Goal: Task Accomplishment & Management: Manage account settings

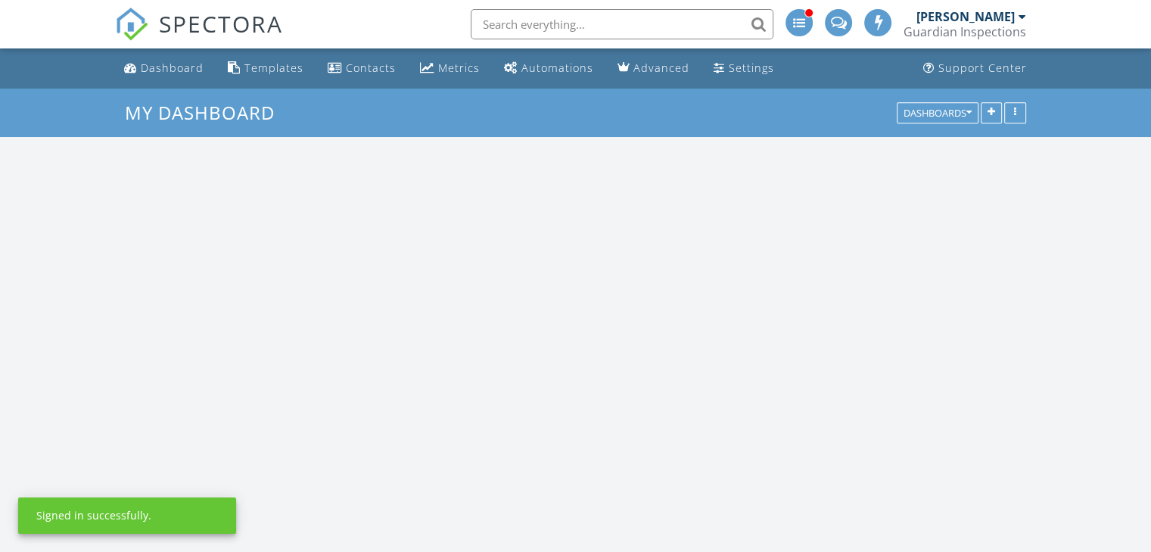
click at [531, 21] on input "text" at bounding box center [622, 24] width 303 height 30
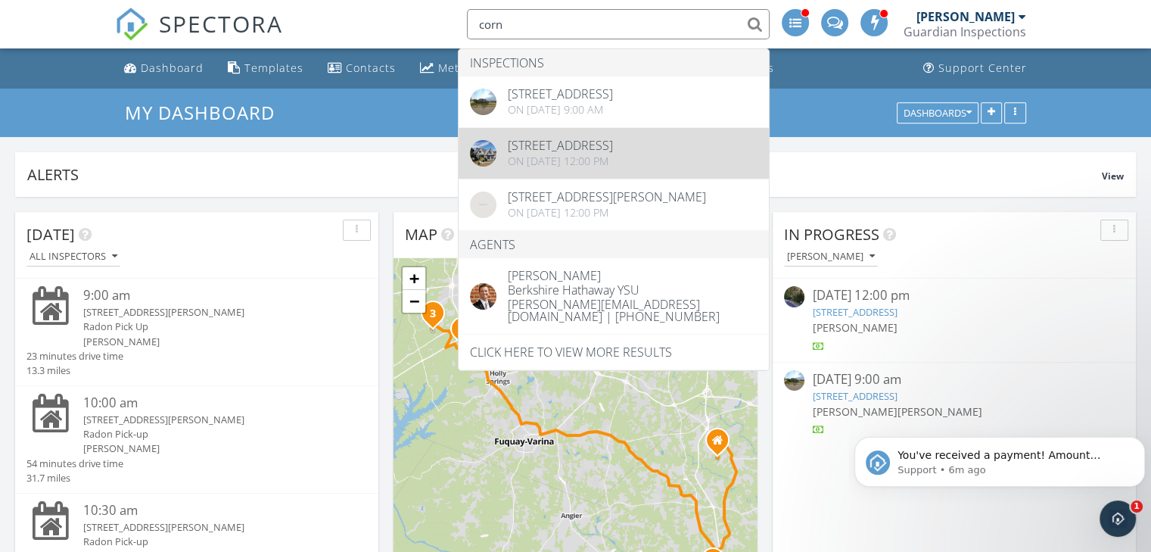
type input "corn"
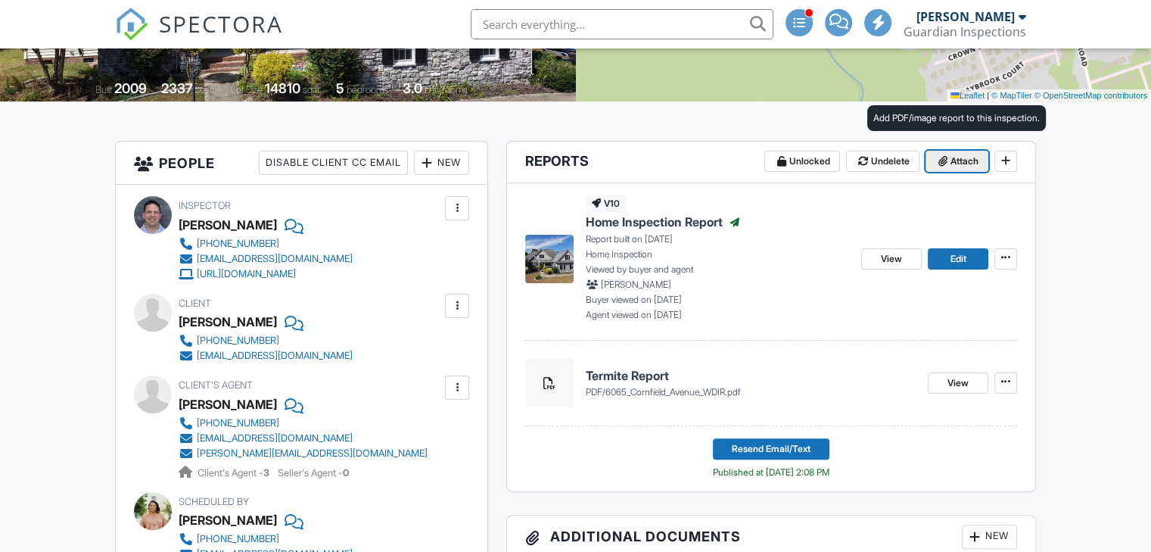
click at [945, 163] on icon at bounding box center [943, 161] width 9 height 11
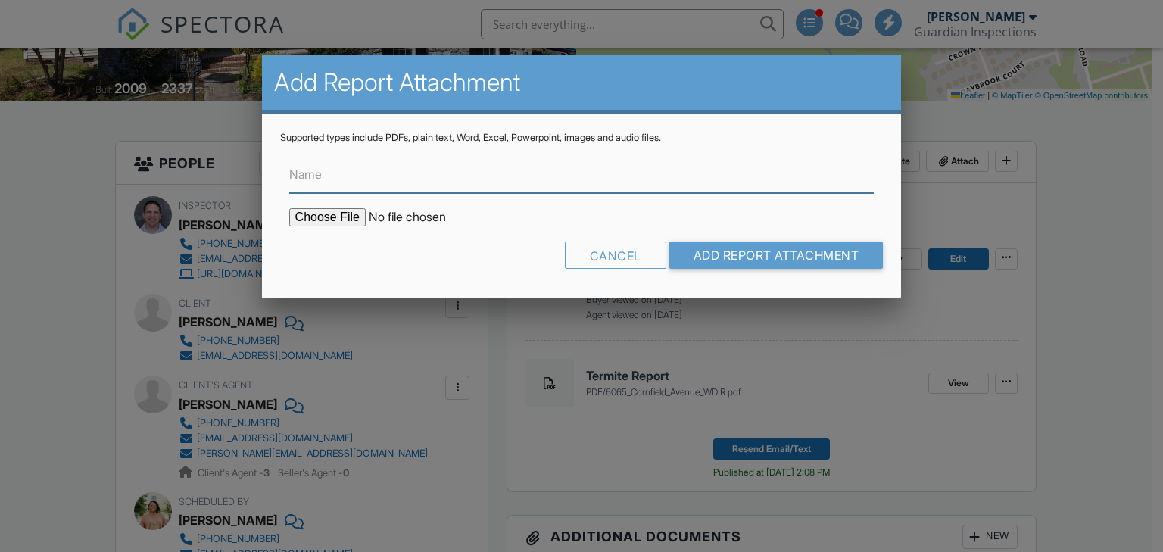
click at [348, 185] on input "Name" at bounding box center [581, 174] width 585 height 37
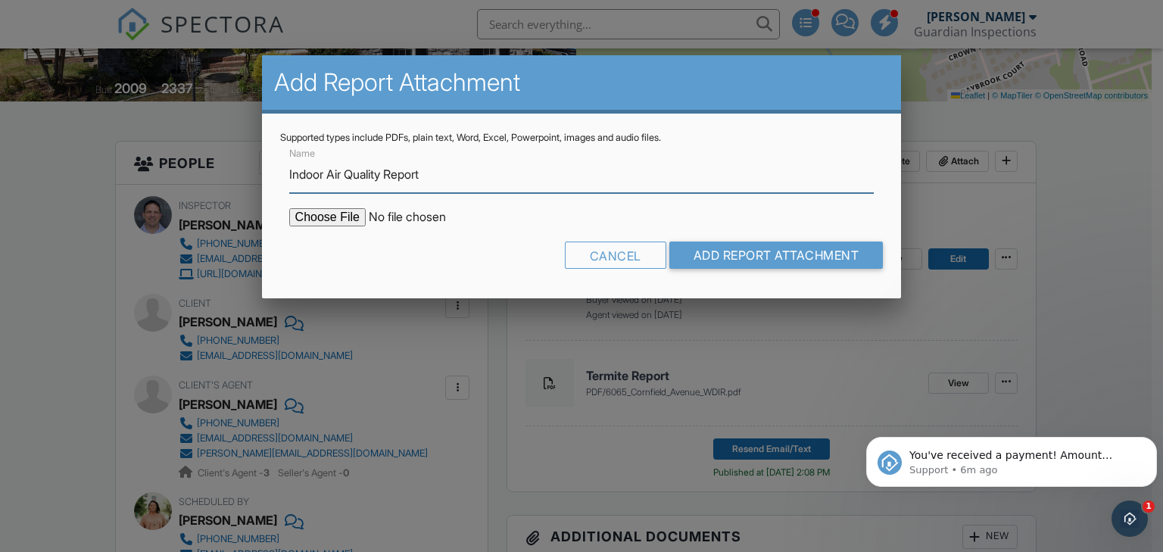
type input "Indoor Air Quality Report"
click at [344, 217] on input "file" at bounding box center [417, 217] width 257 height 18
click at [337, 216] on input "file" at bounding box center [417, 217] width 257 height 18
type input "C:\fakepath\cornfield indoor air quality report.pdf"
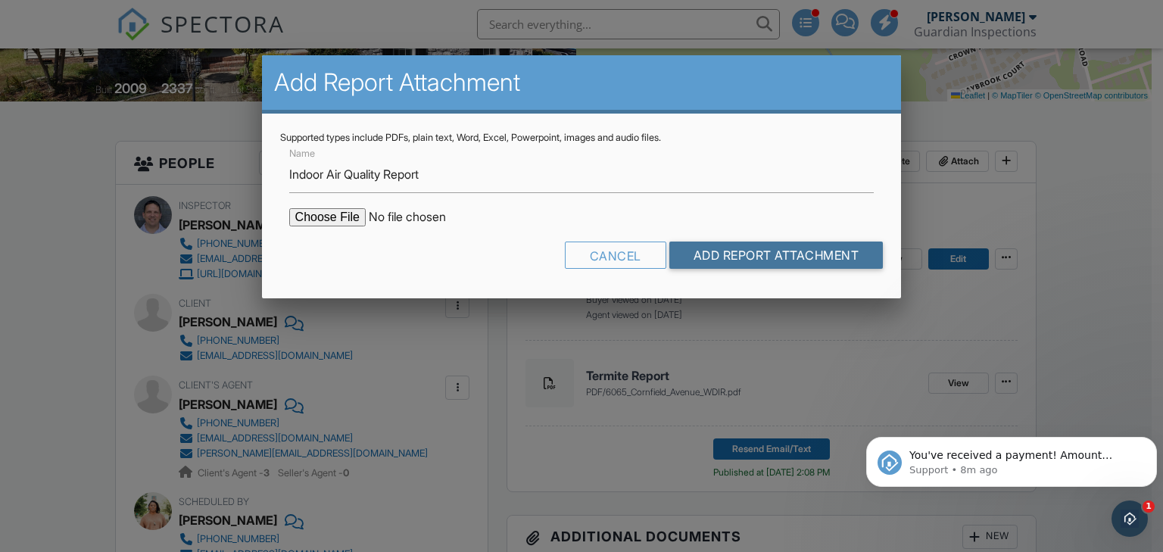
click at [724, 261] on input "Add Report Attachment" at bounding box center [776, 254] width 214 height 27
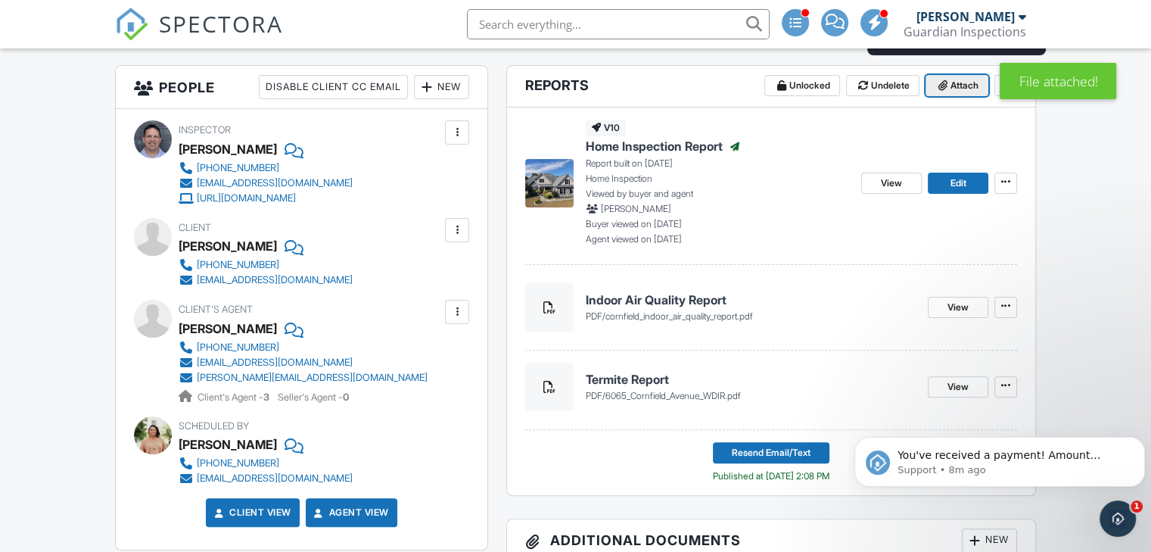
click at [948, 84] on span at bounding box center [943, 85] width 15 height 15
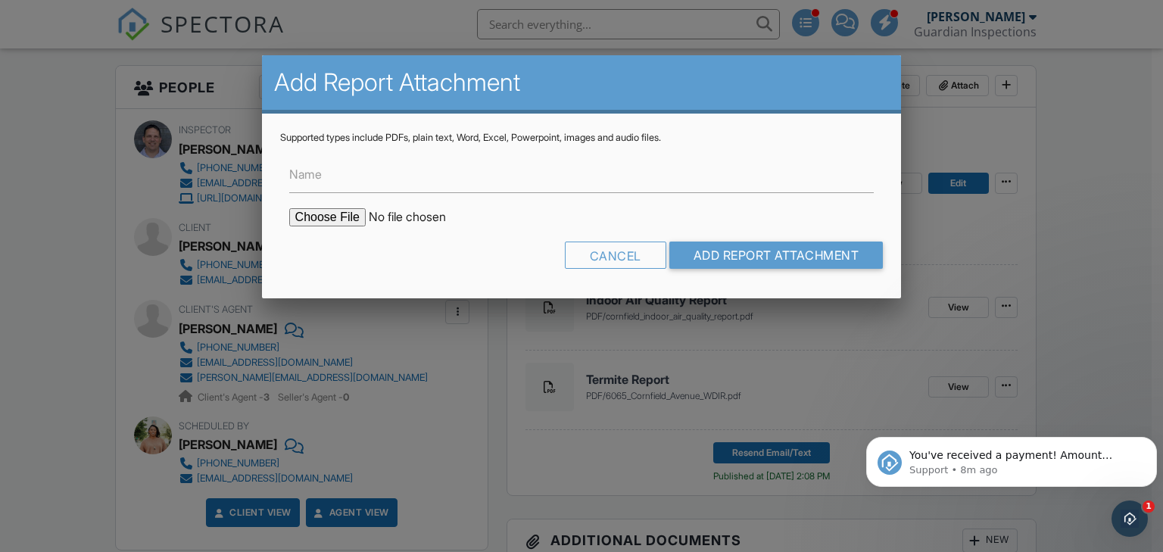
click at [354, 219] on input "file" at bounding box center [417, 217] width 257 height 18
click at [475, 373] on div at bounding box center [581, 269] width 1163 height 690
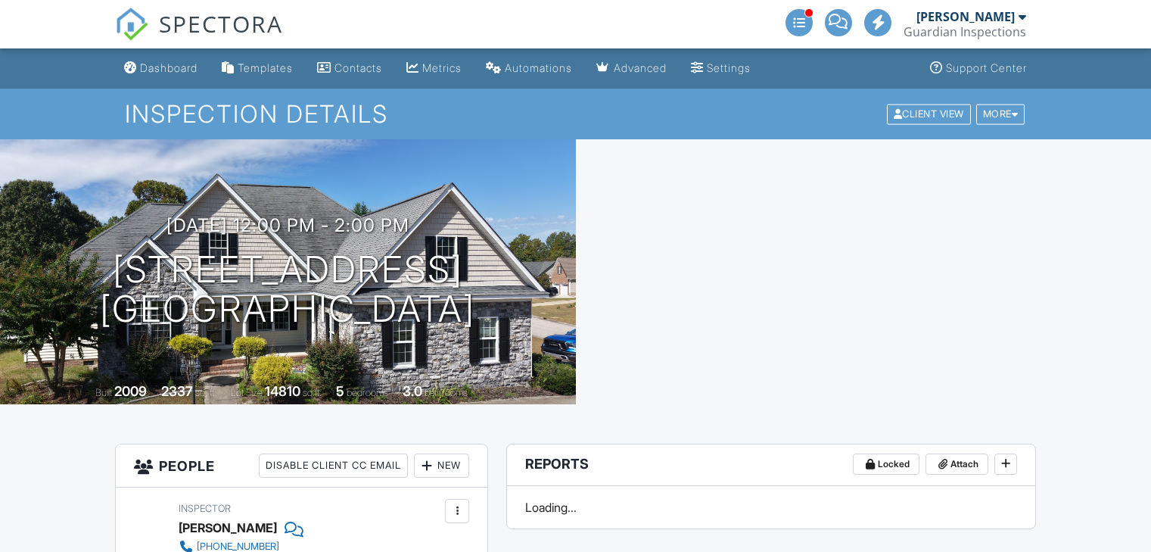
click at [167, 16] on span "SPECTORA" at bounding box center [221, 24] width 124 height 32
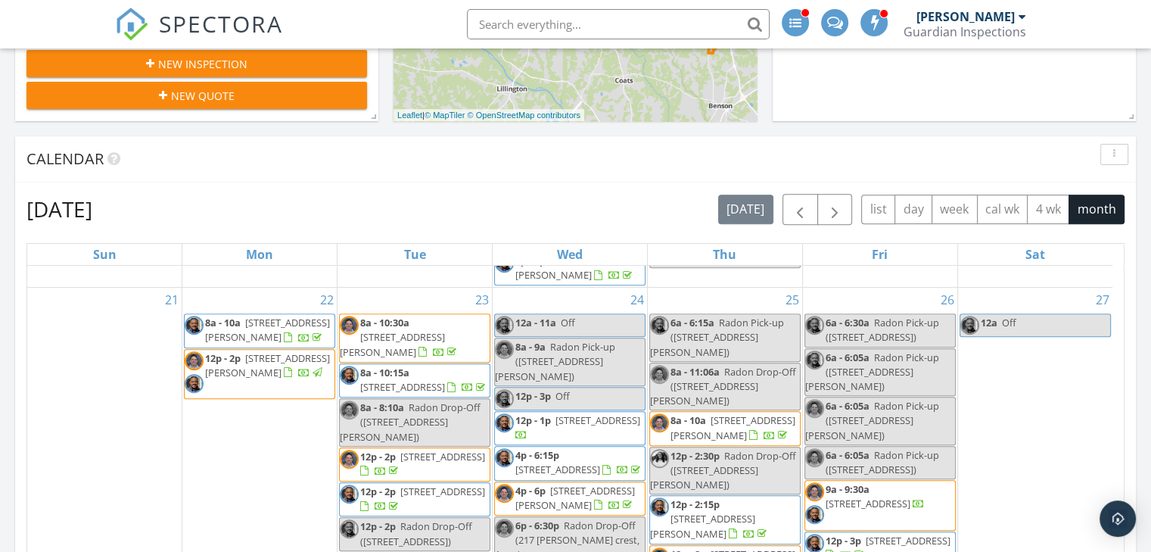
scroll to position [972, 0]
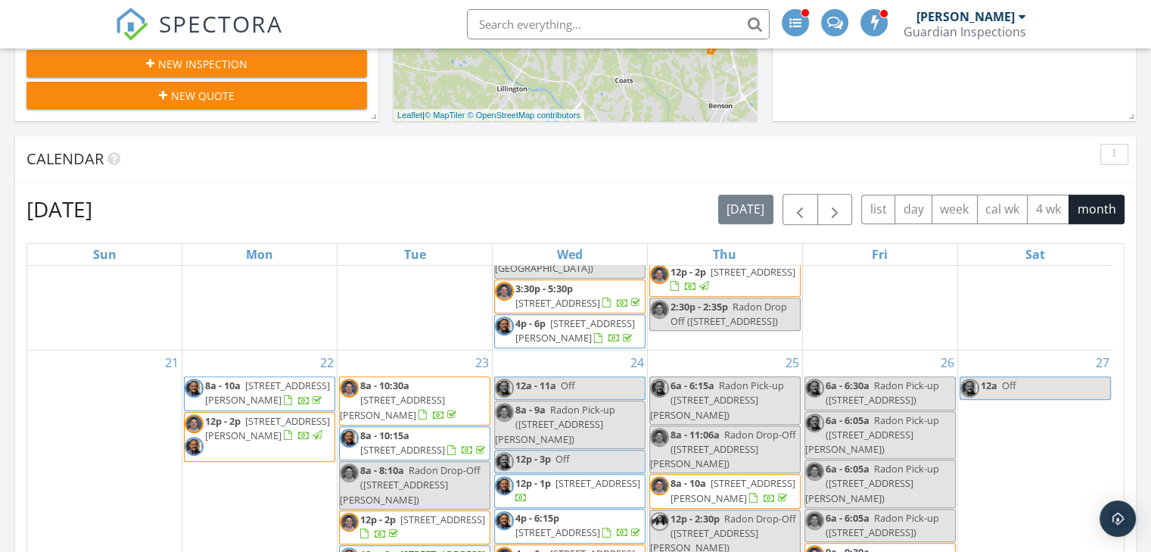
click at [431, 421] on span "5316 Ahoskie Dr, Hope Mills 28348" at bounding box center [392, 407] width 105 height 28
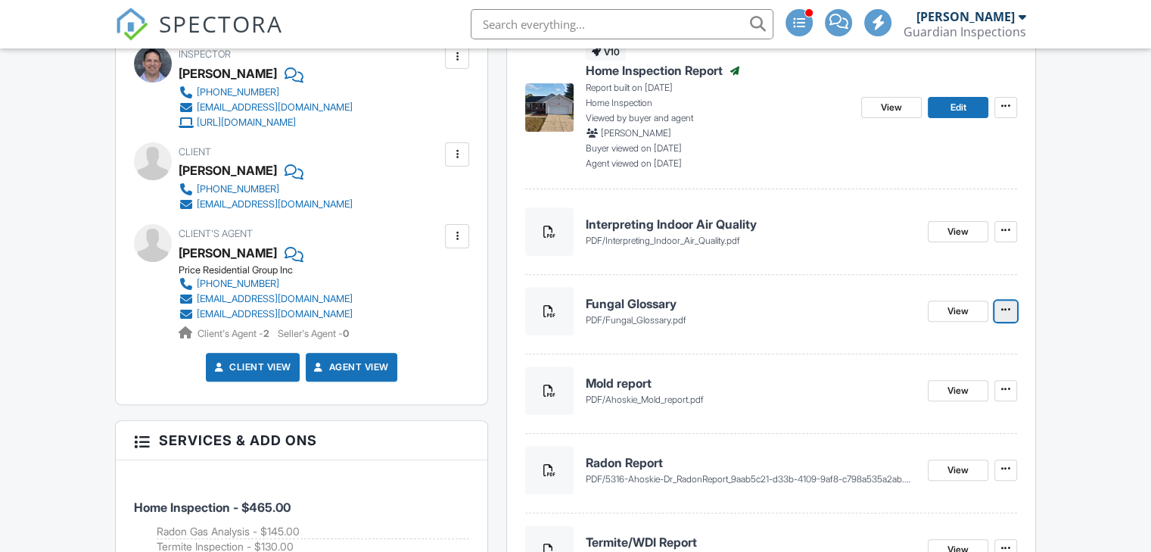
scroll to position [454, 0]
click at [1007, 313] on icon at bounding box center [1005, 309] width 9 height 11
click at [854, 295] on h4 "Fungal Glossary" at bounding box center [751, 303] width 330 height 17
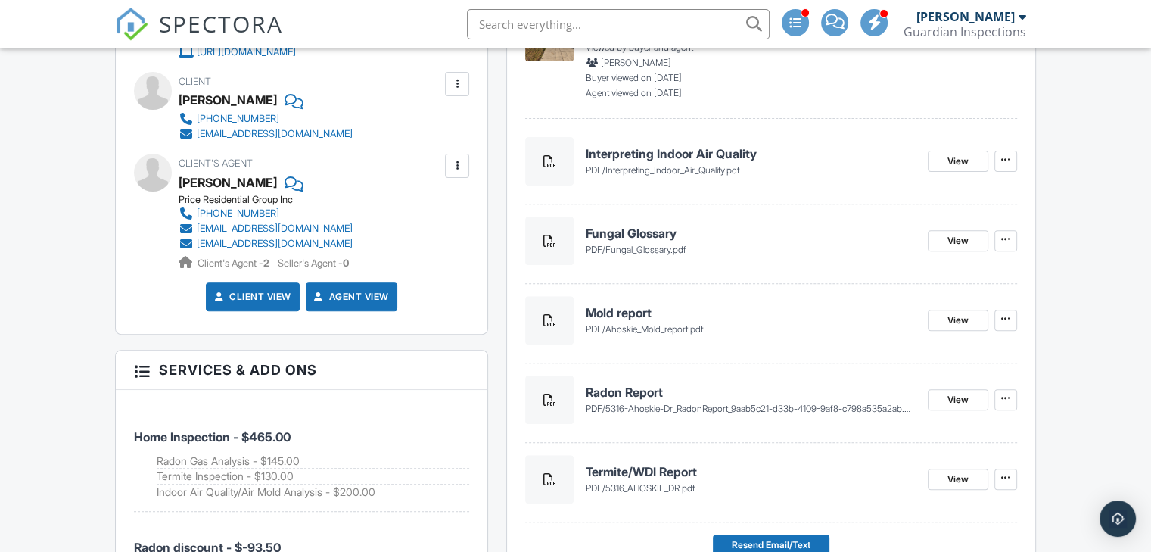
scroll to position [516, 0]
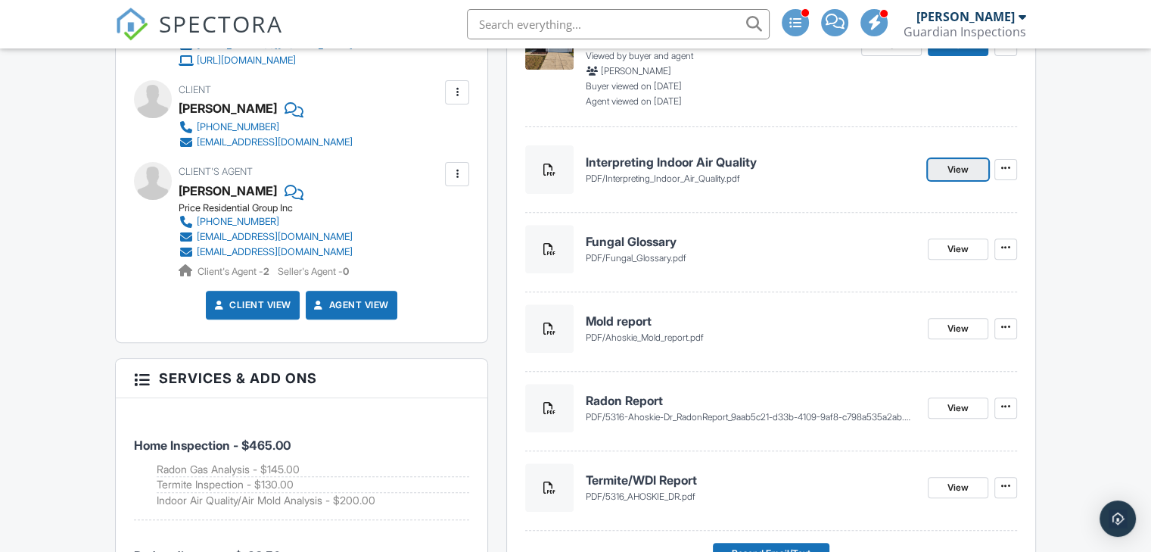
click at [969, 169] on link "View" at bounding box center [958, 169] width 61 height 21
click at [143, 24] on img at bounding box center [131, 24] width 33 height 33
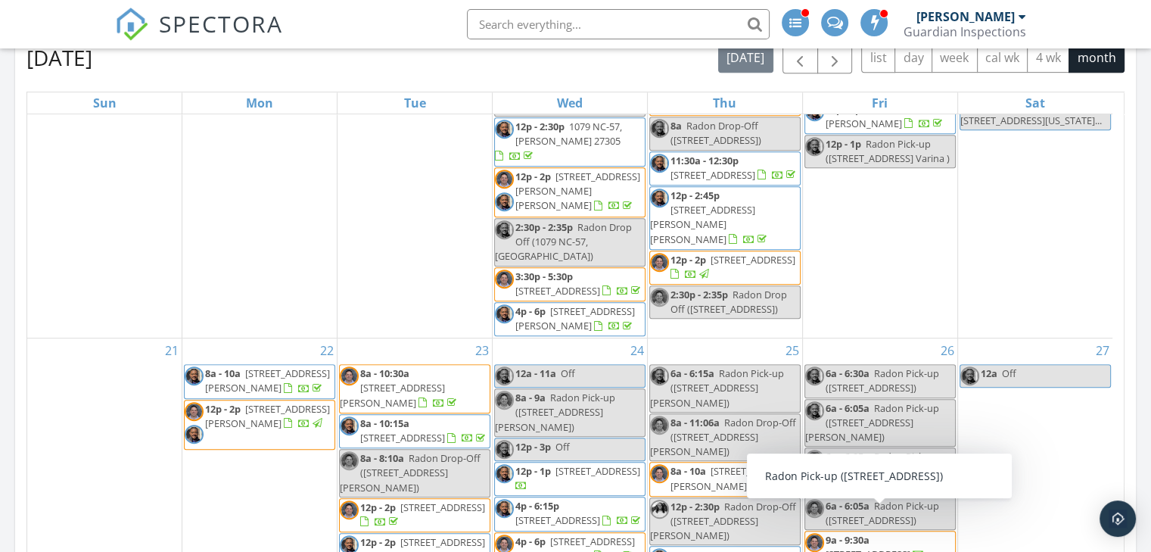
scroll to position [1060, 0]
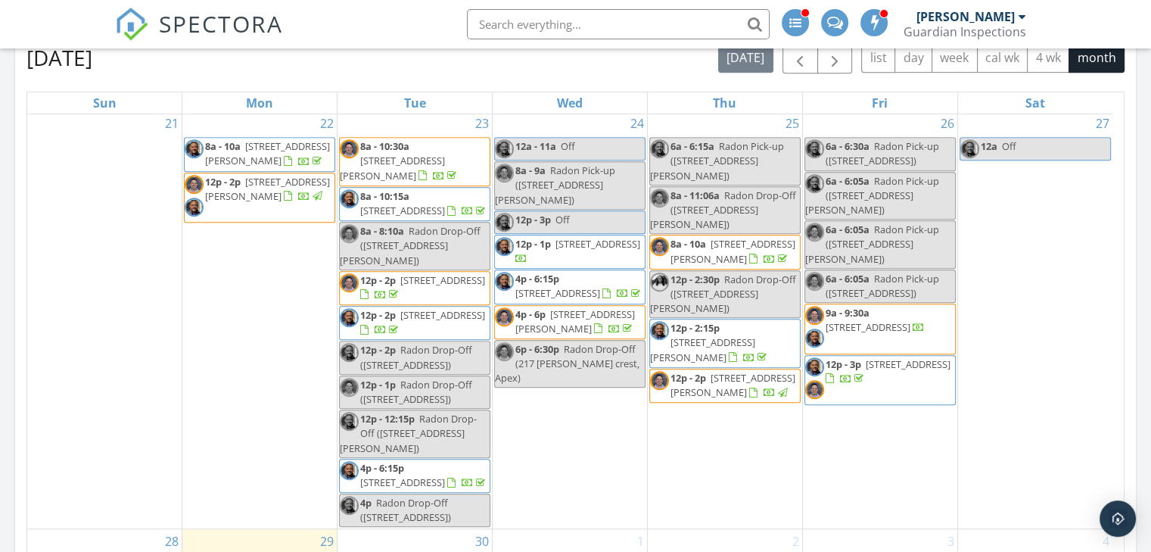
click at [906, 351] on span "9a - 9:30a [STREET_ADDRESS]" at bounding box center [880, 328] width 150 height 45
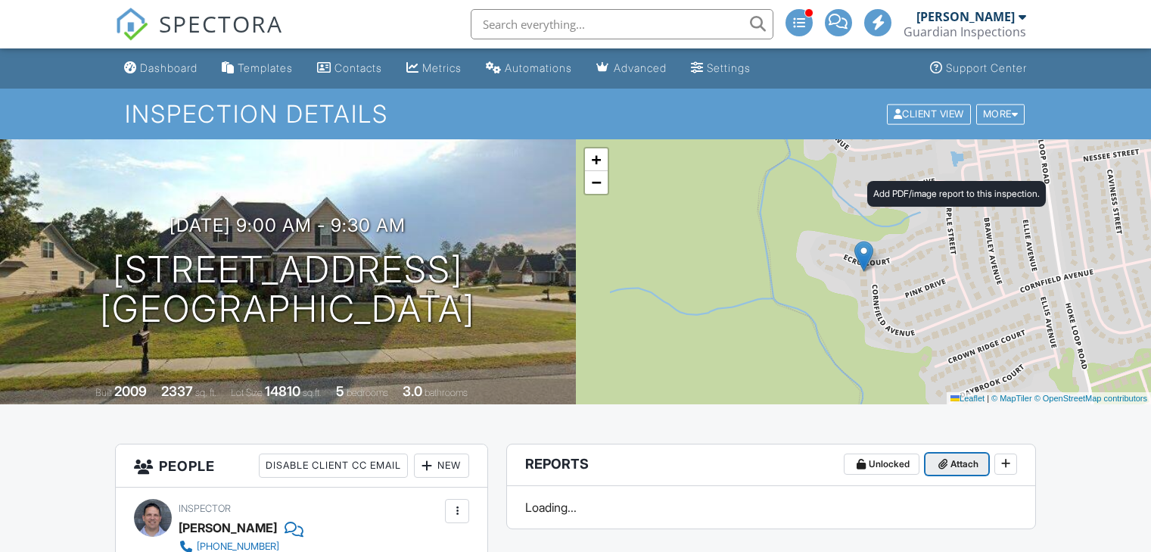
click at [967, 456] on span "Attach" at bounding box center [965, 463] width 28 height 15
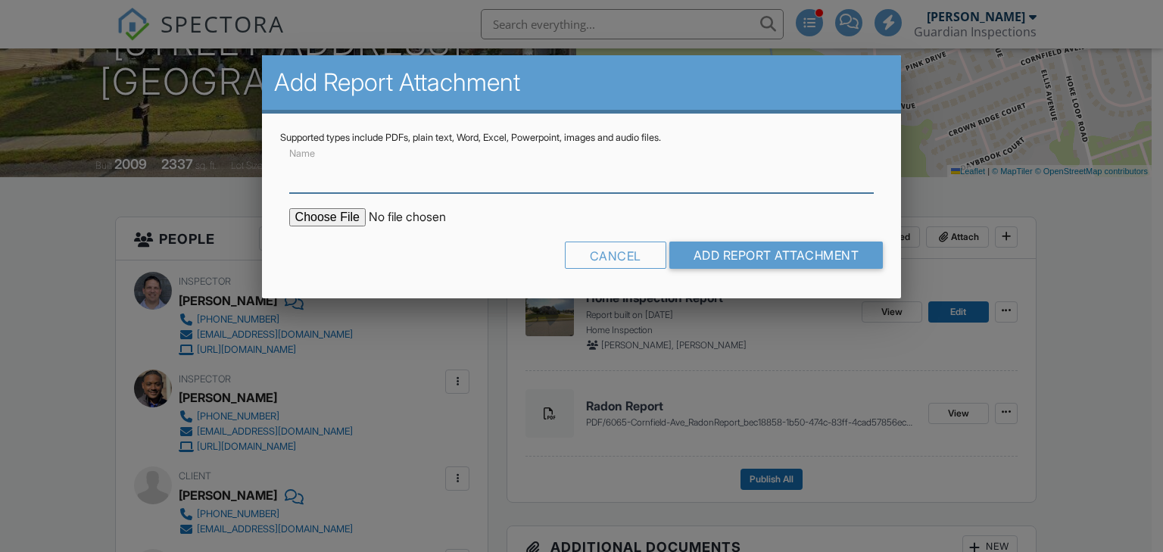
click at [392, 185] on input "Name" at bounding box center [581, 174] width 585 height 37
type input "Fungal Glossary"
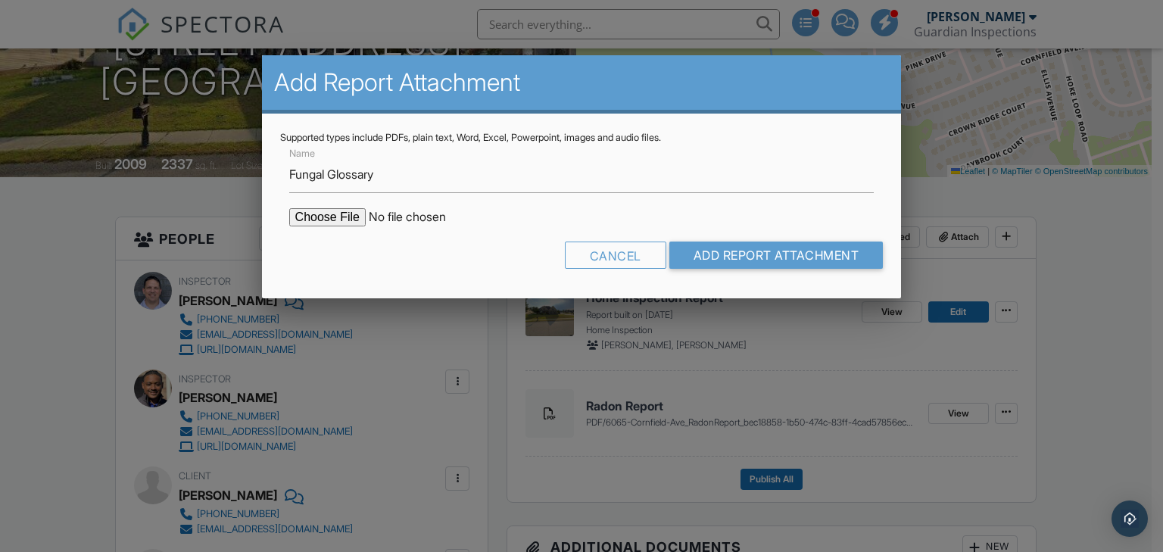
click at [343, 219] on input "file" at bounding box center [417, 217] width 257 height 18
type input "C:\fakepath\Fungal_Glossary.pdf"
click at [749, 258] on input "Add Report Attachment" at bounding box center [776, 254] width 214 height 27
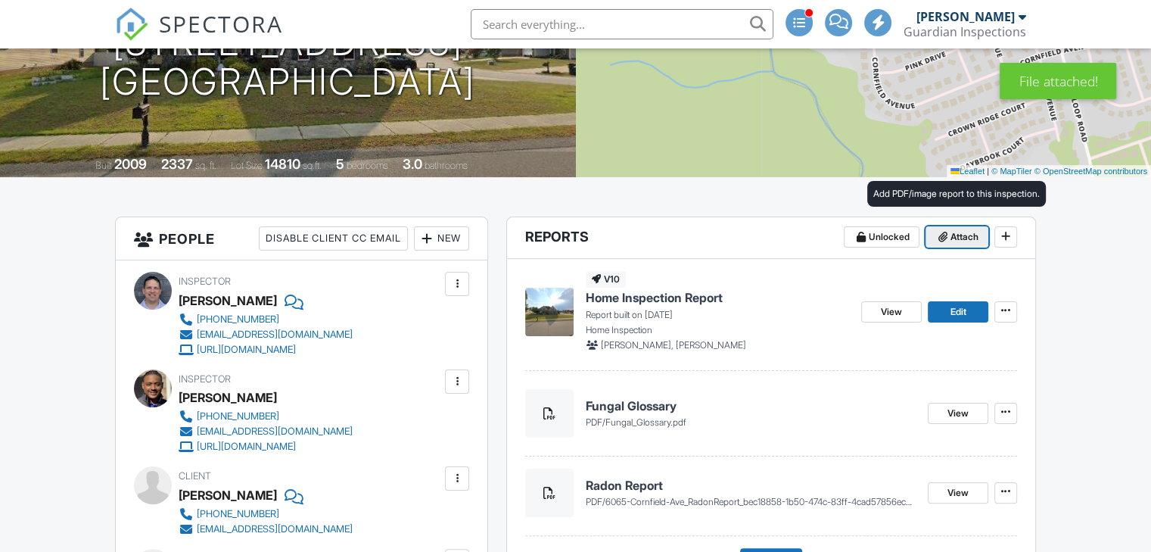
click at [951, 241] on span "Attach" at bounding box center [965, 236] width 28 height 15
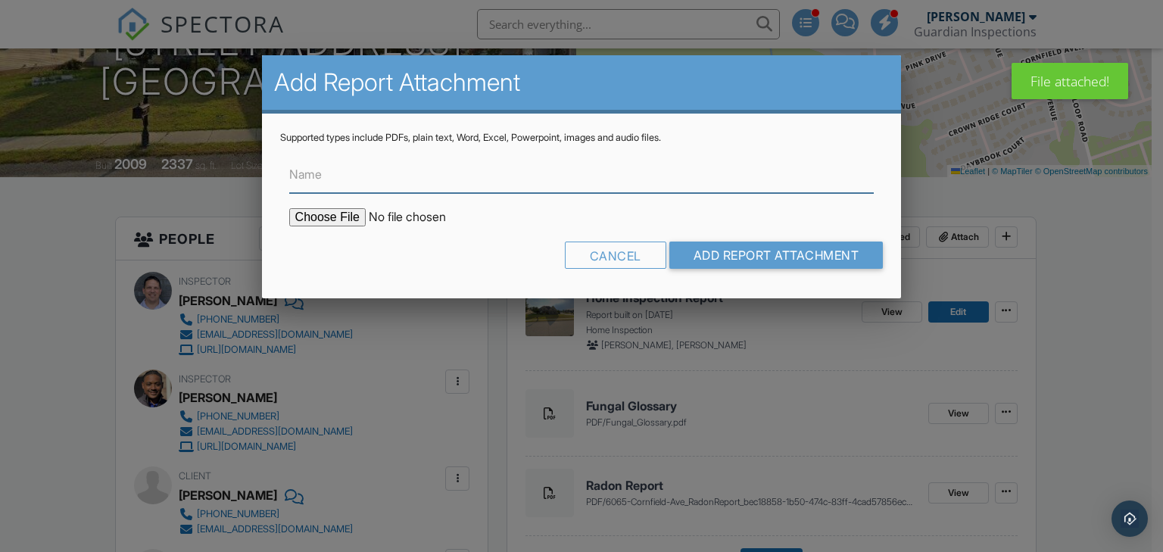
click at [385, 182] on input "Name" at bounding box center [581, 174] width 585 height 37
type input "Interpreting Indoor Air Quality"
click at [345, 218] on input "file" at bounding box center [417, 217] width 257 height 18
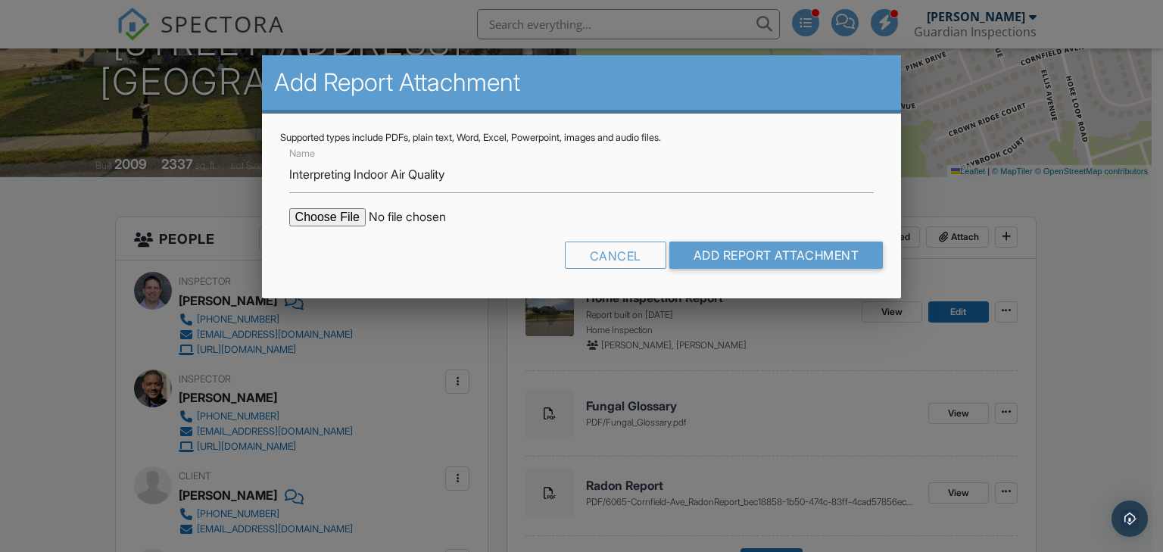
type input "C:\fakepath\Interpreting_Indoor_Air_Quality.pdf"
click at [740, 251] on input "Add Report Attachment" at bounding box center [776, 254] width 214 height 27
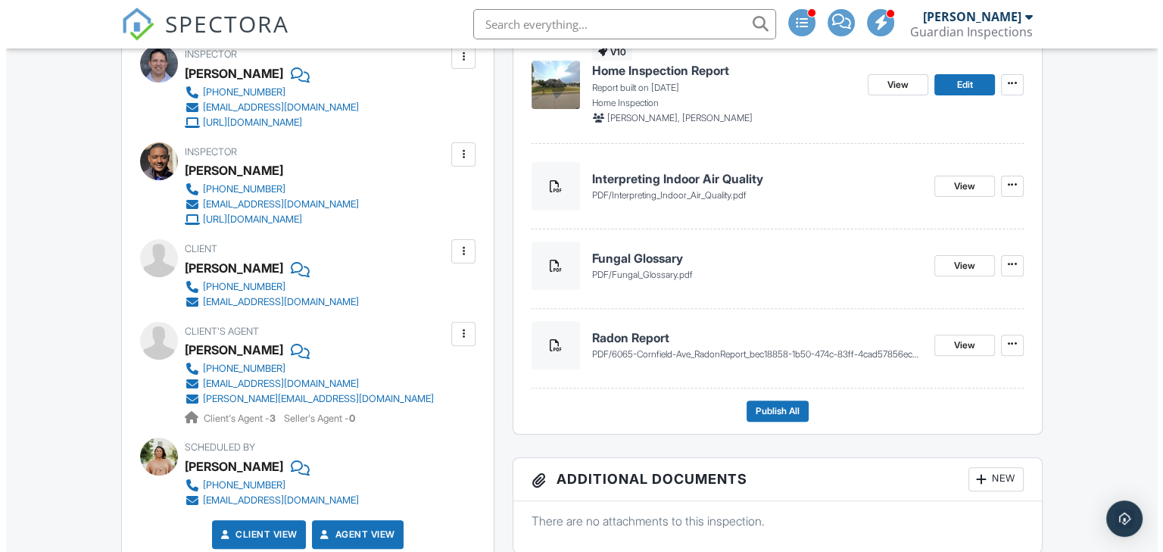
scroll to position [303, 0]
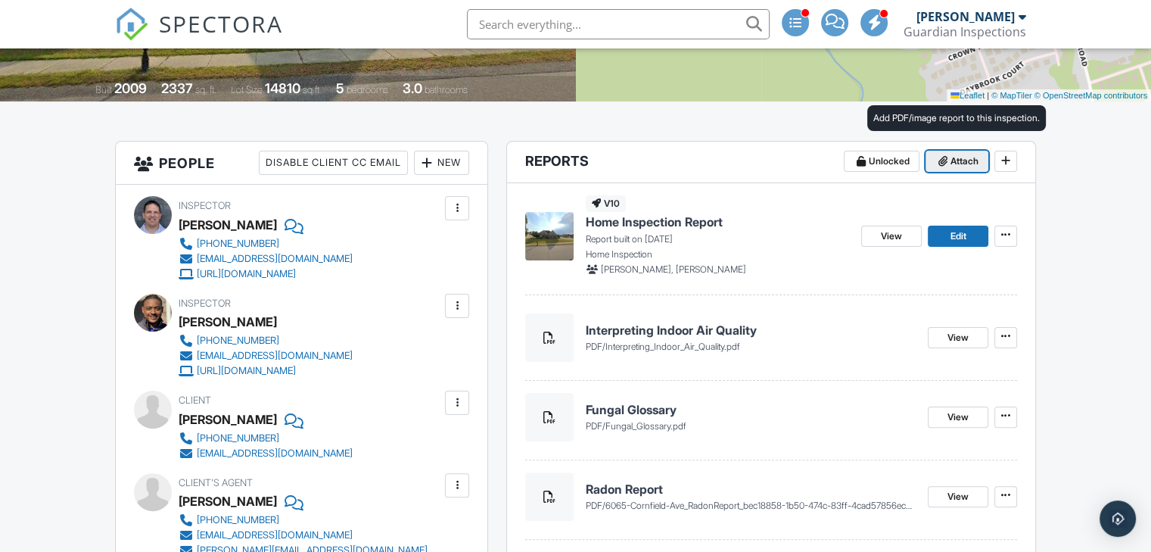
click at [949, 164] on span at bounding box center [943, 161] width 15 height 15
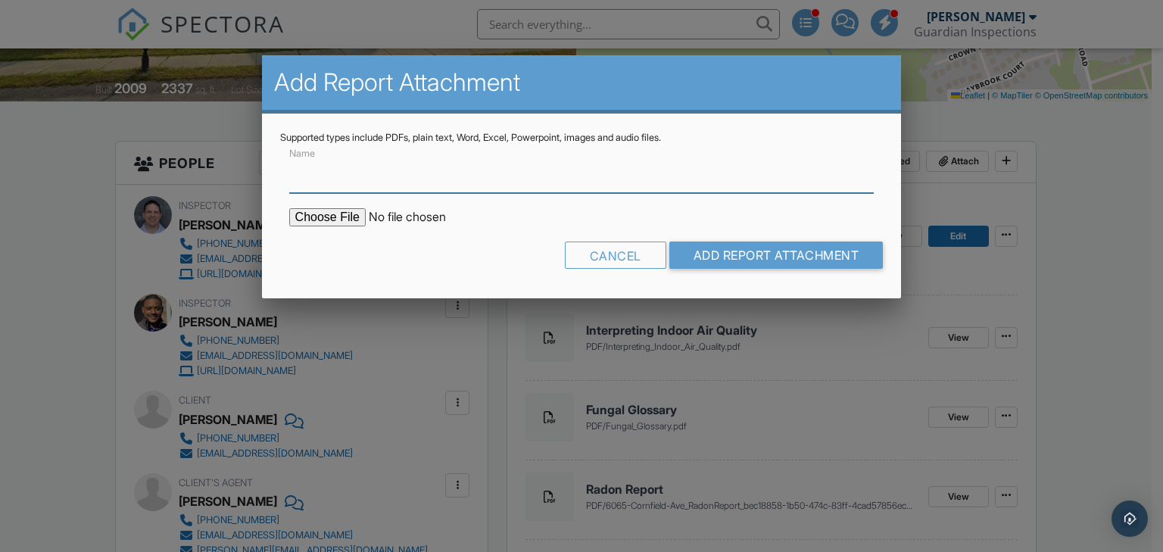
click at [413, 182] on input "Name" at bounding box center [581, 174] width 585 height 37
type input "Indoor Air Quality"
click at [338, 218] on input "file" at bounding box center [417, 217] width 257 height 18
type input "C:\fakepath\cornfield indoor air quality report.pdf"
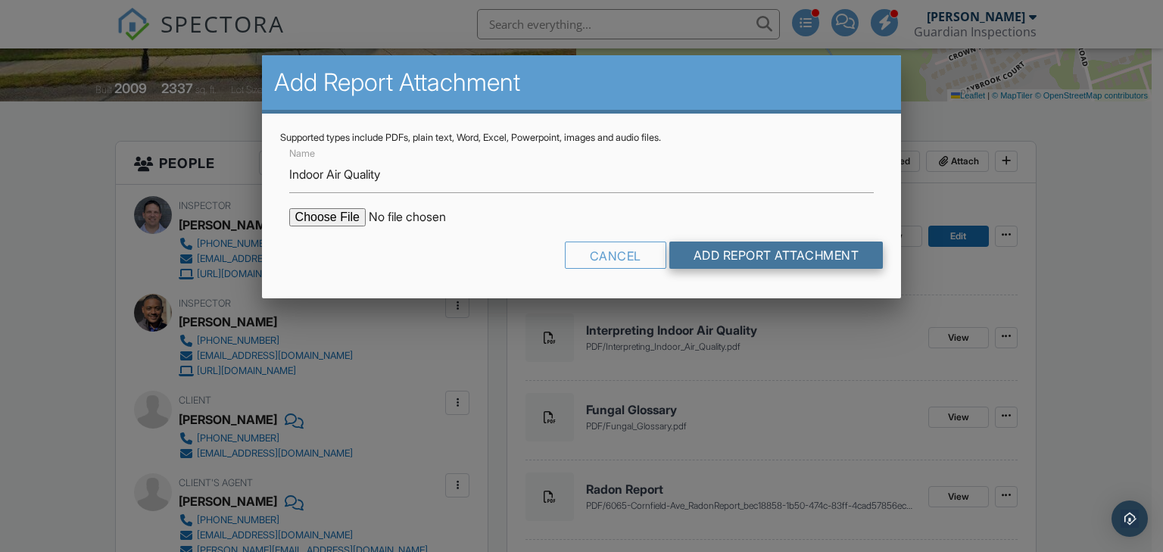
click at [721, 257] on input "Add Report Attachment" at bounding box center [776, 254] width 214 height 27
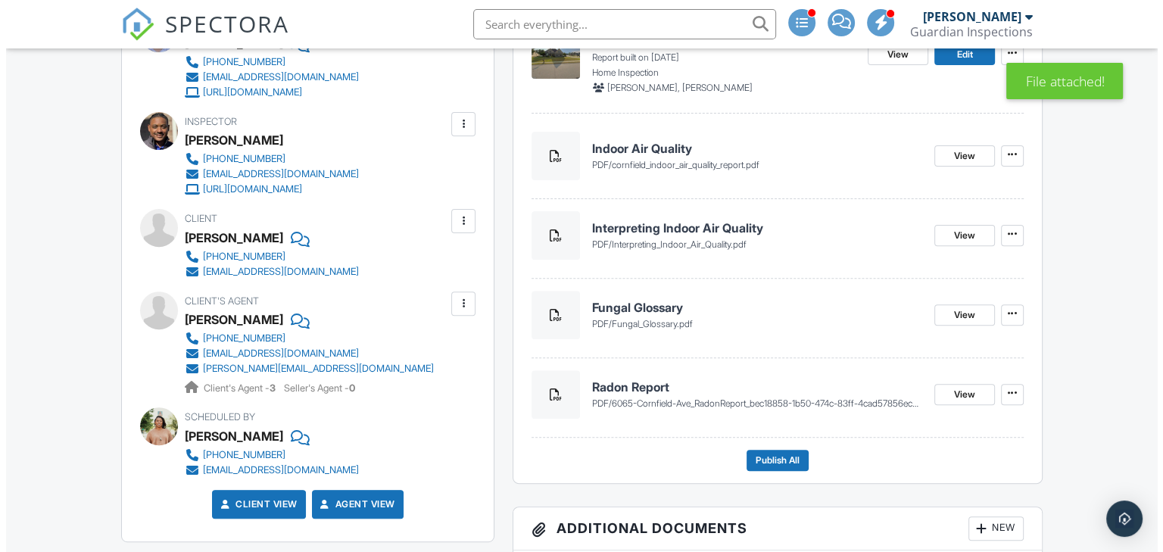
scroll to position [438, 0]
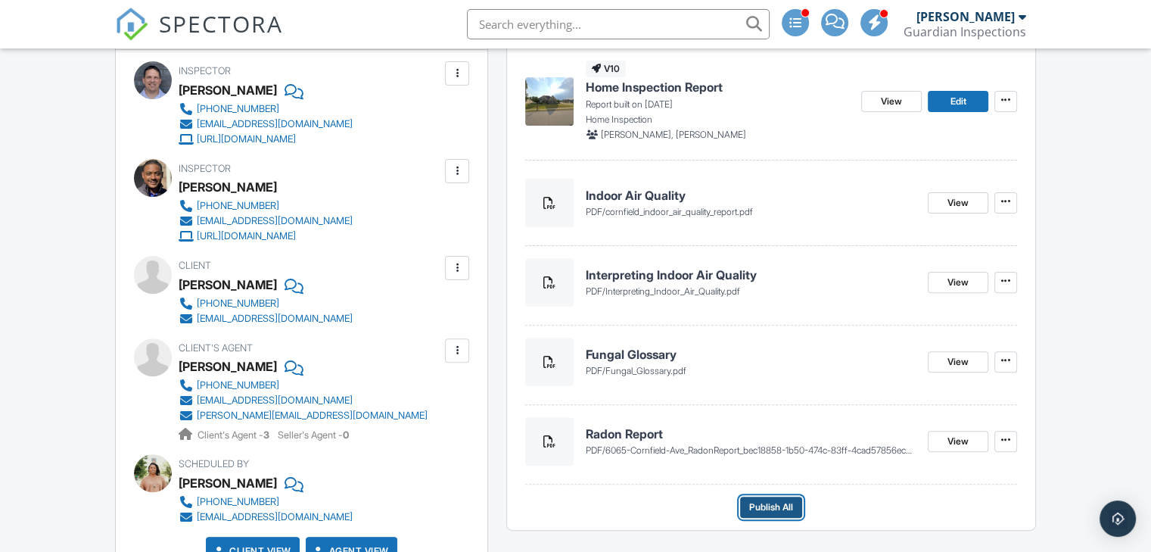
click at [758, 504] on span "Publish All" at bounding box center [771, 507] width 44 height 15
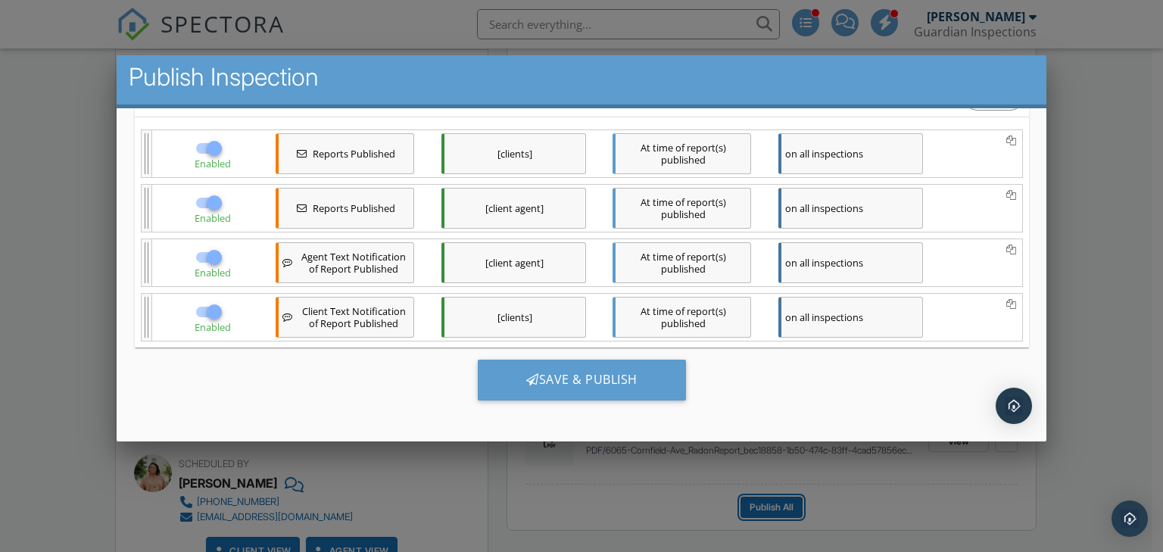
scroll to position [7, 0]
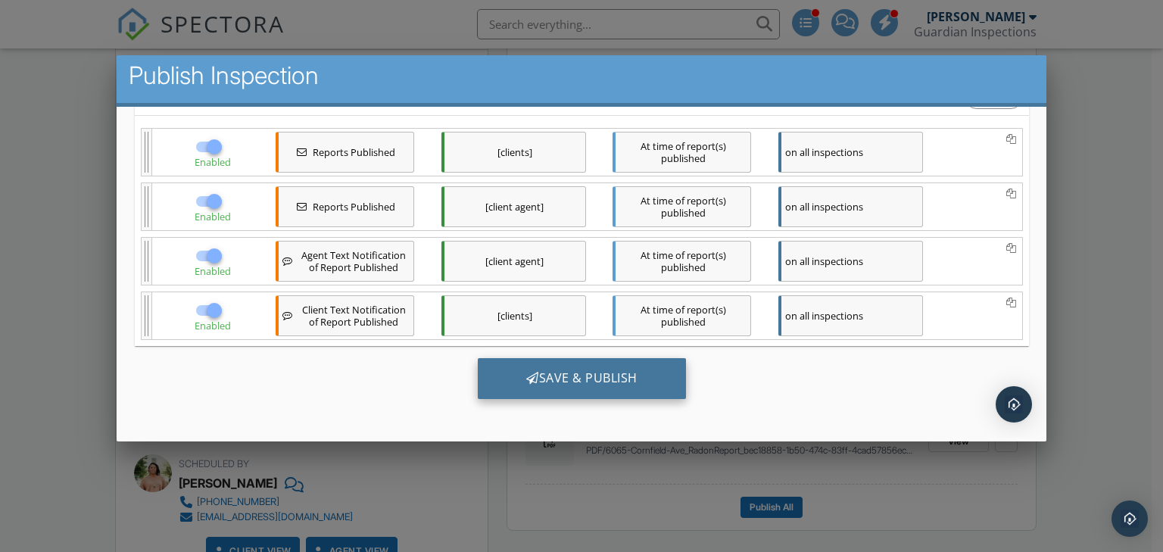
click at [571, 375] on div "Save & Publish" at bounding box center [581, 377] width 208 height 41
click at [559, 384] on div "Save & Publish" at bounding box center [581, 377] width 208 height 41
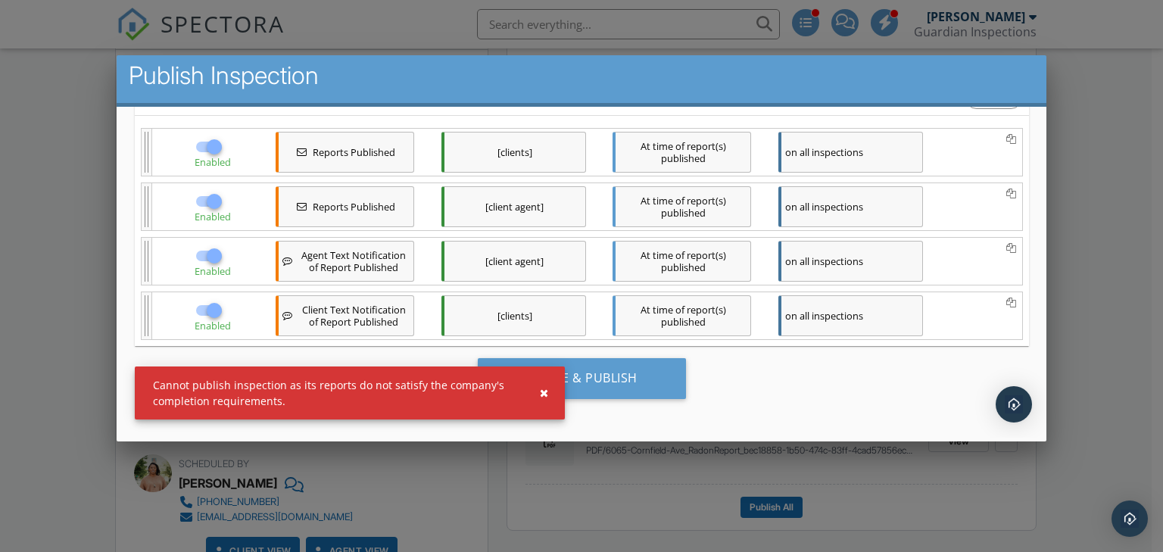
click at [625, 409] on div "Save & Publish" at bounding box center [581, 383] width 894 height 76
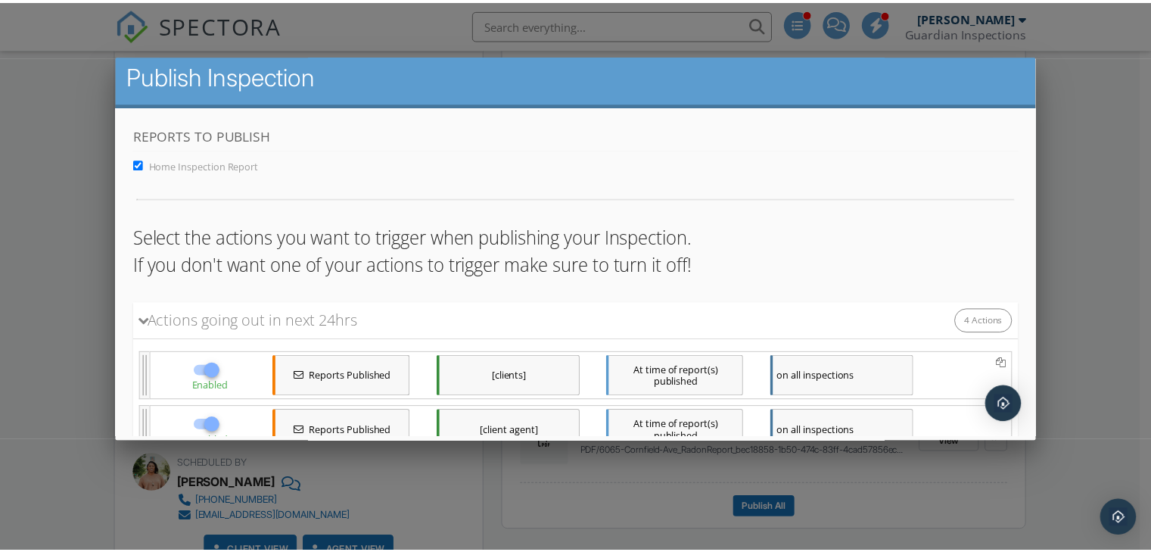
scroll to position [0, 0]
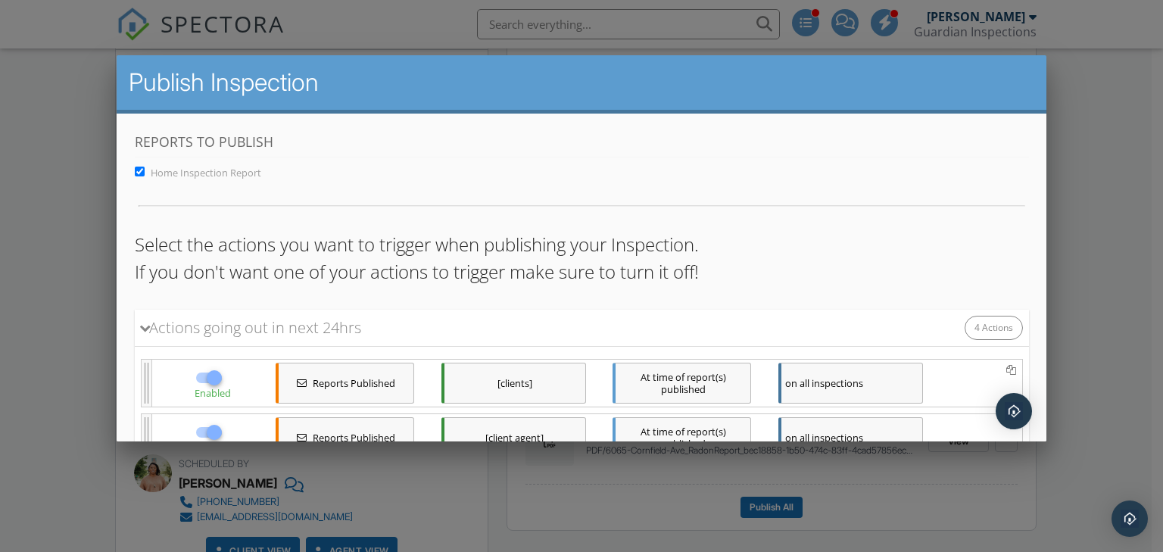
click at [36, 236] on div at bounding box center [581, 269] width 1163 height 690
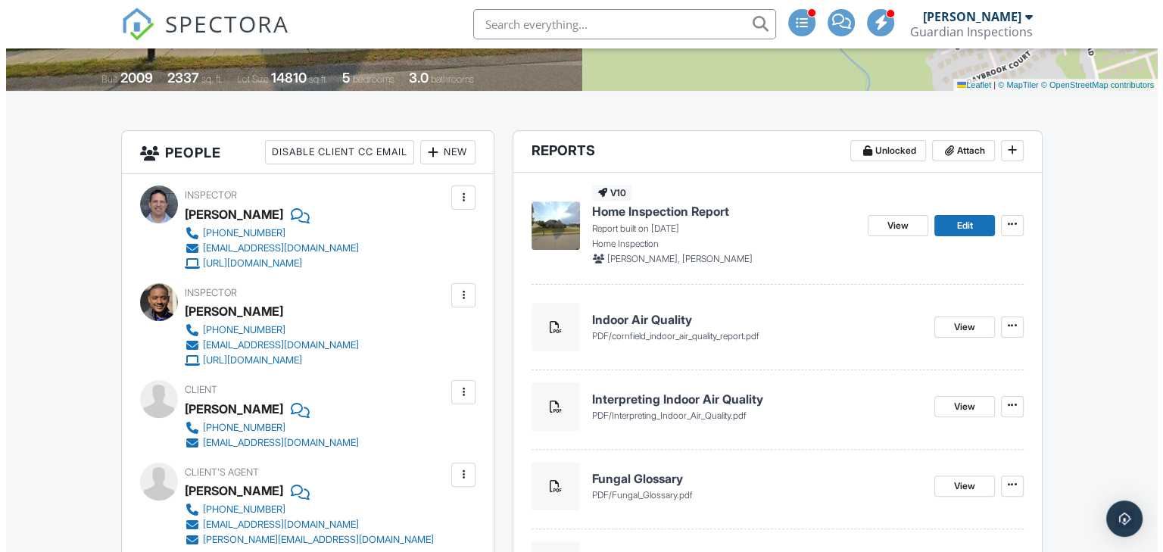
scroll to position [286, 0]
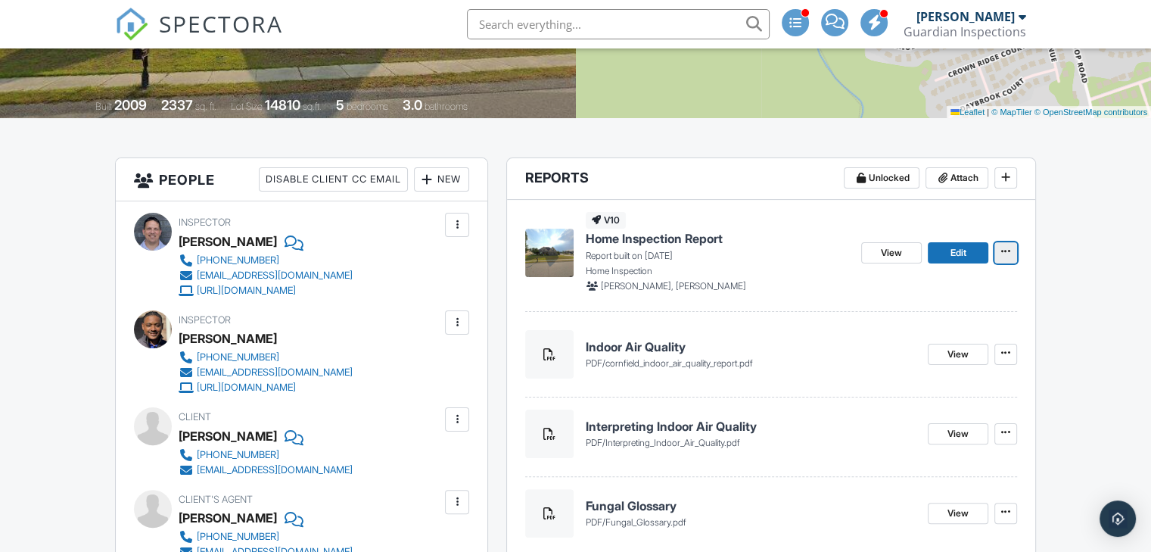
click at [1004, 257] on span at bounding box center [1005, 251] width 15 height 15
click at [941, 364] on input "Delete Report" at bounding box center [930, 364] width 154 height 34
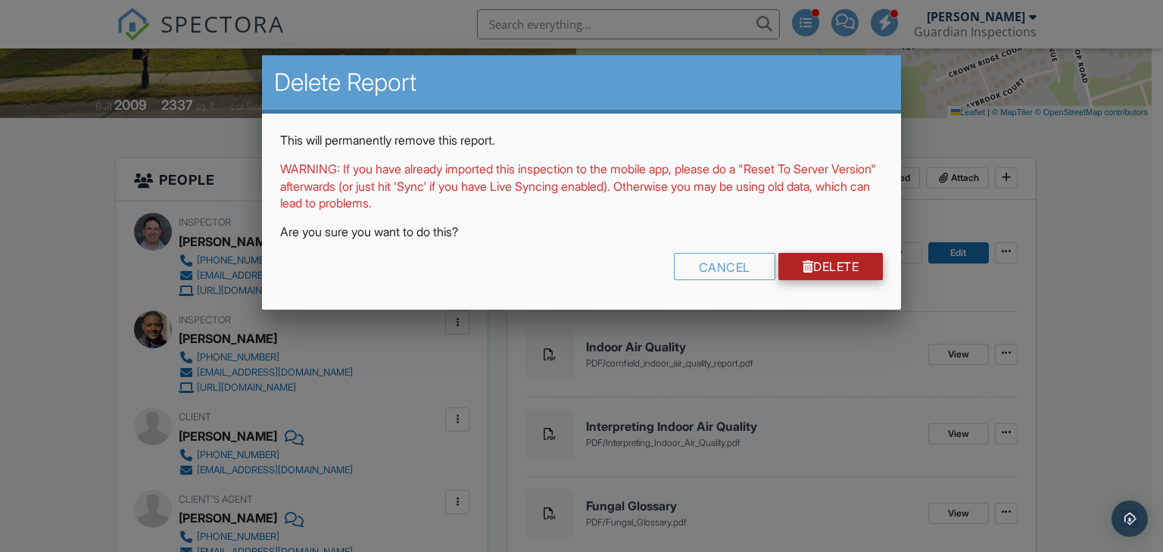
click at [814, 263] on link "Delete" at bounding box center [830, 266] width 105 height 27
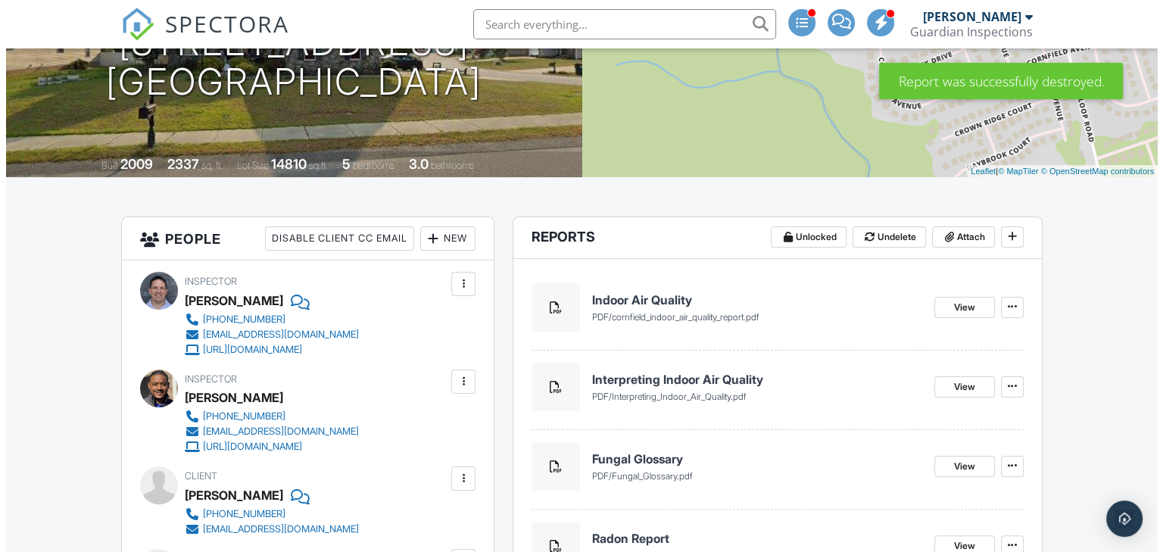
scroll to position [454, 0]
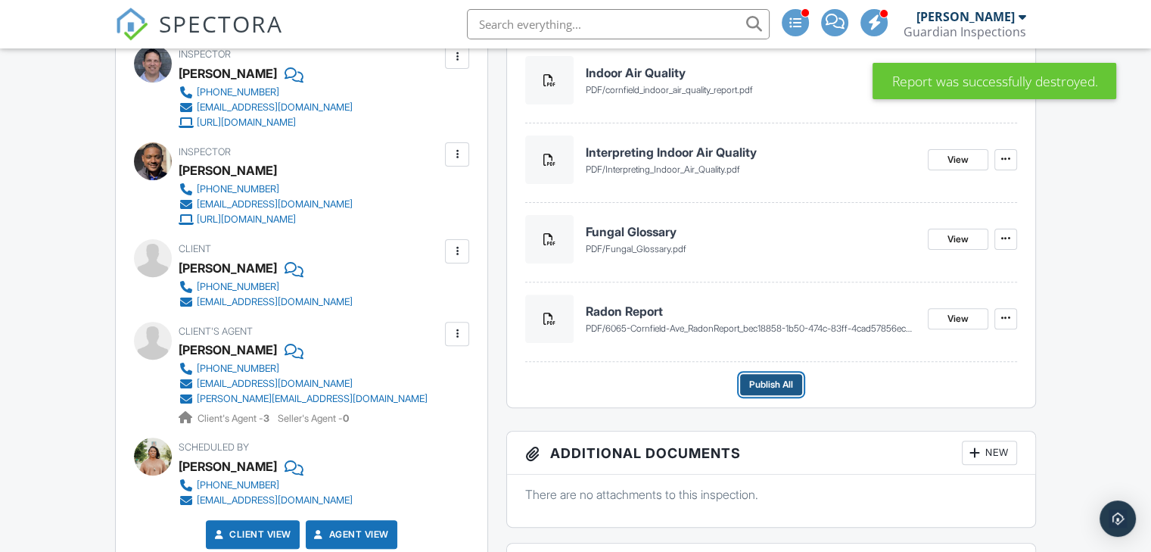
click at [761, 382] on span "Publish All" at bounding box center [771, 384] width 44 height 15
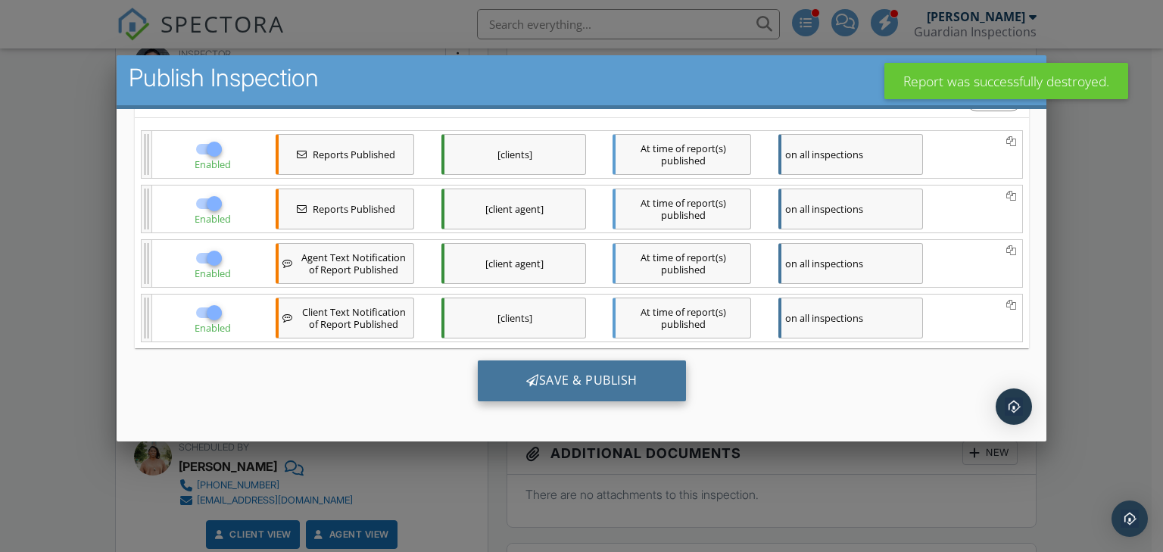
scroll to position [7, 0]
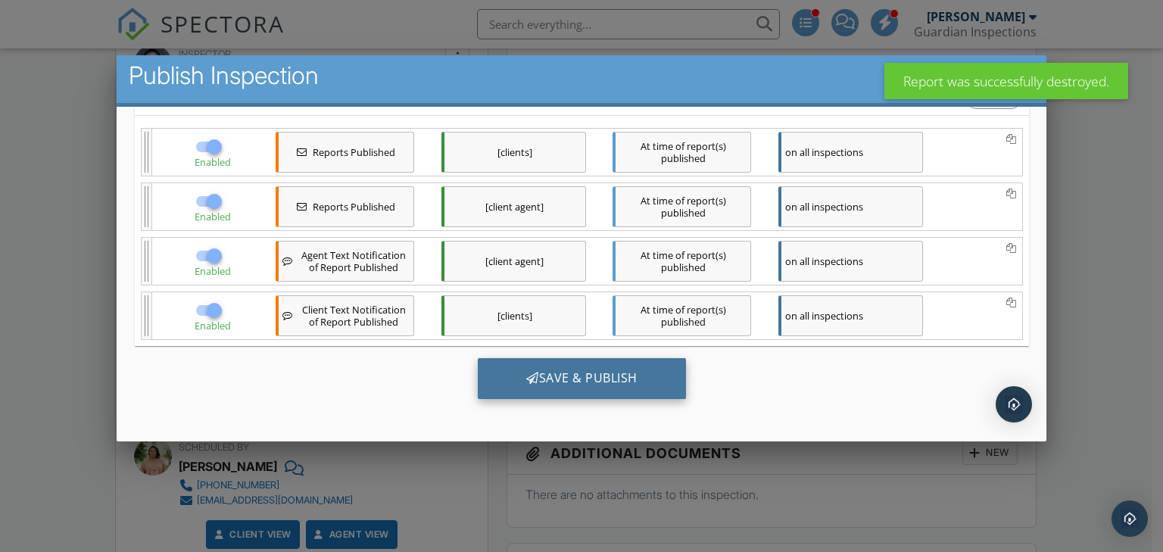
click at [623, 375] on div "Save & Publish" at bounding box center [581, 377] width 208 height 41
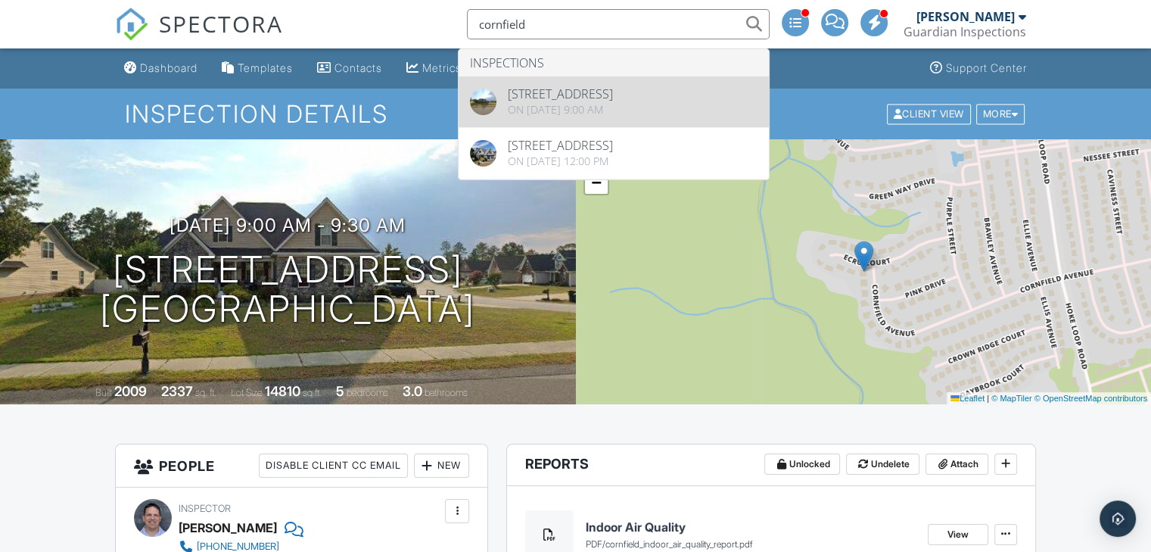
type input "cornfield"
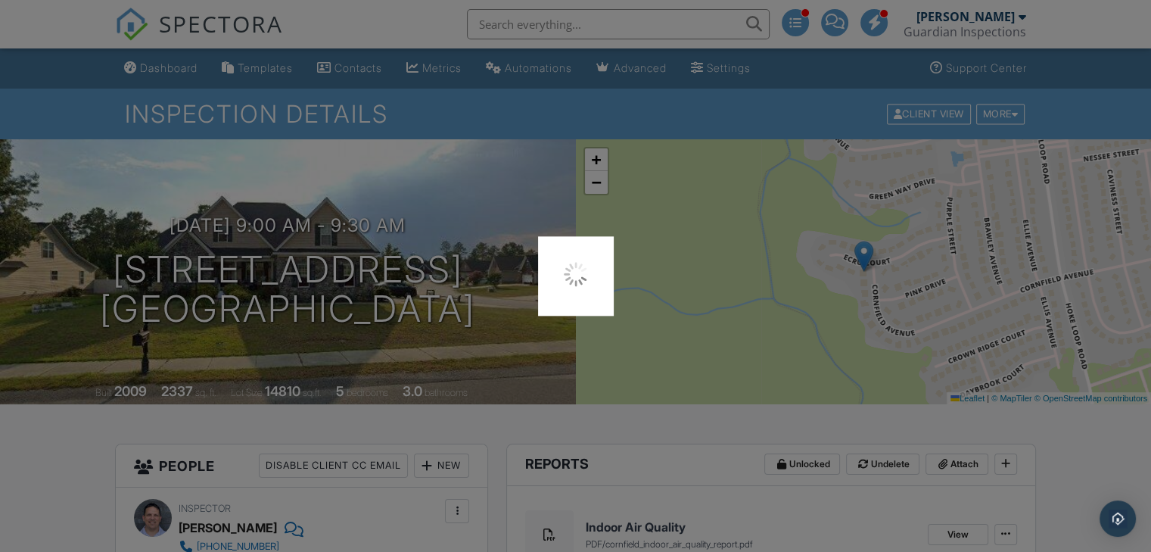
click at [554, 18] on div at bounding box center [575, 276] width 1151 height 552
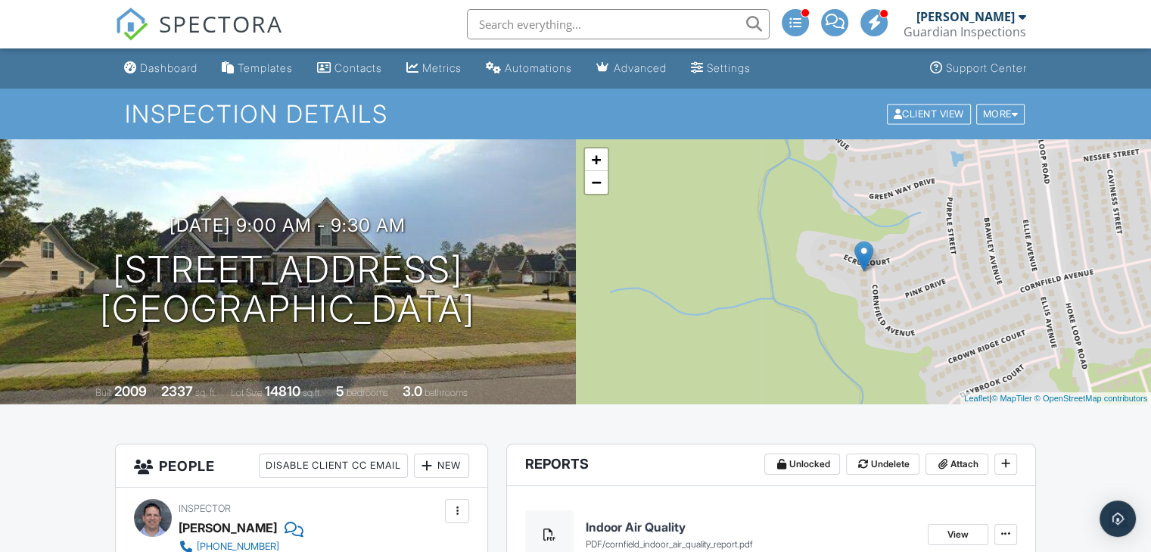
click at [588, 28] on input "text" at bounding box center [618, 24] width 303 height 30
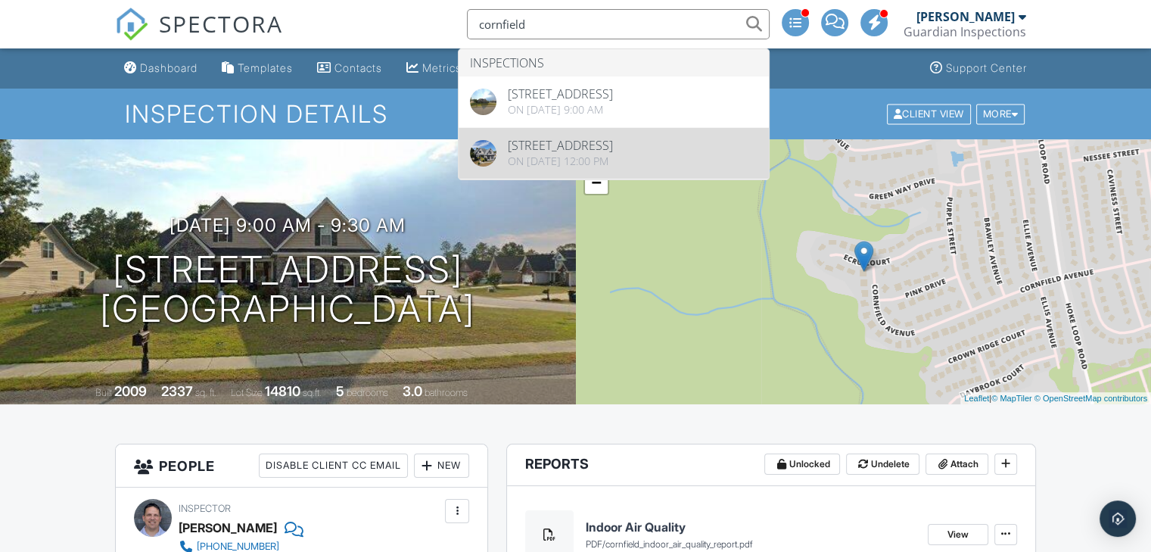
type input "cornfield"
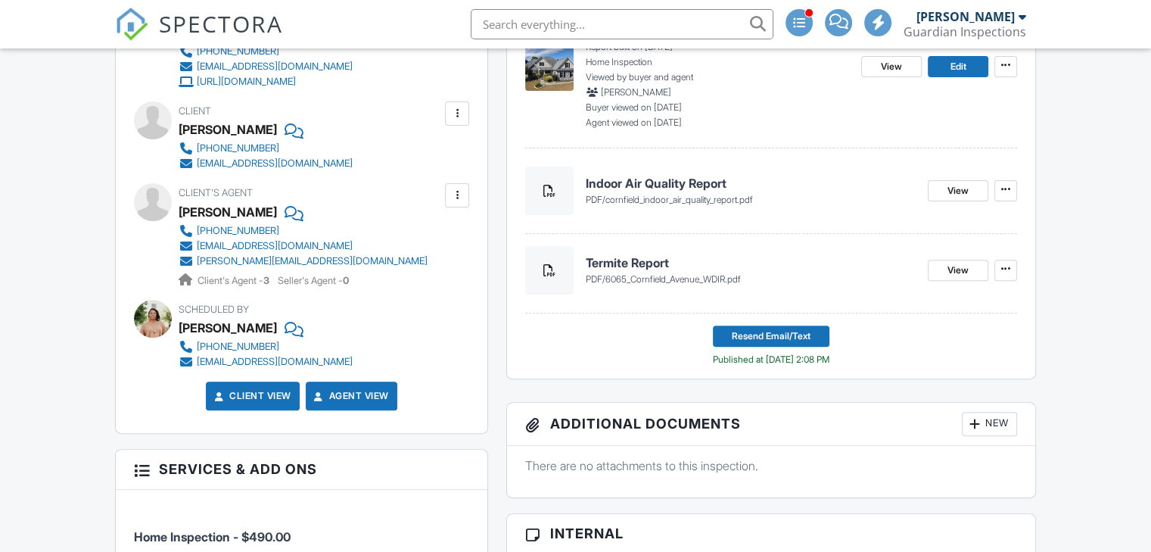
scroll to position [268, 0]
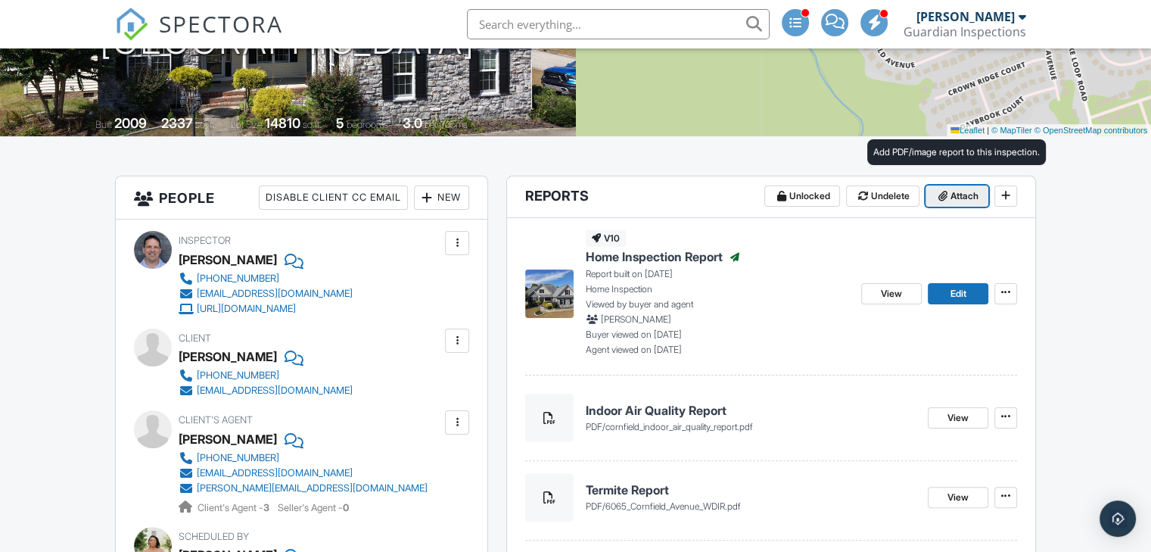
click at [941, 198] on icon at bounding box center [943, 196] width 9 height 11
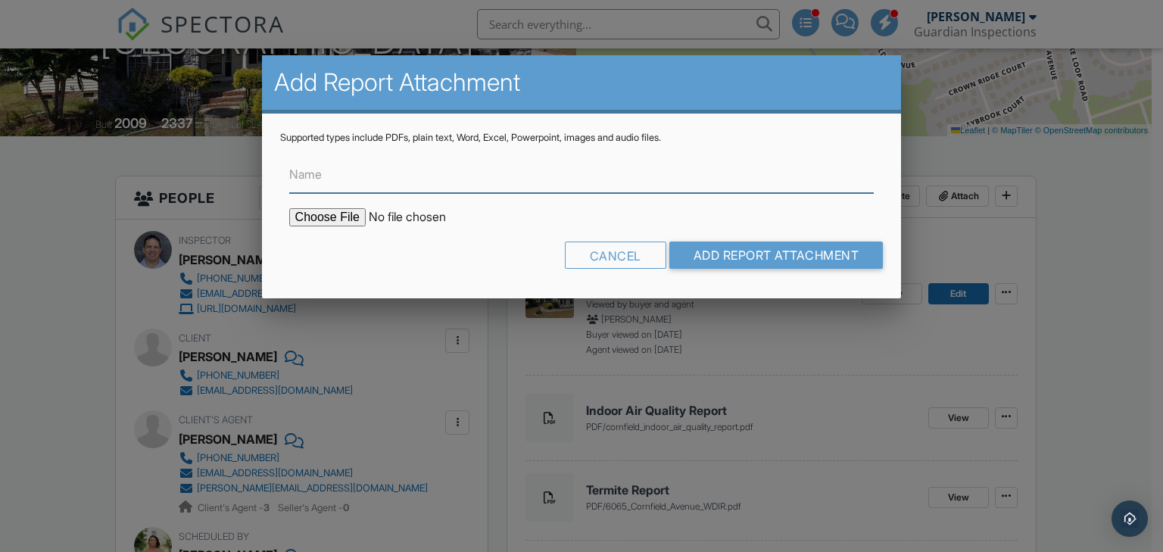
click at [386, 183] on input "Name" at bounding box center [581, 174] width 585 height 37
click at [338, 176] on input "Name" at bounding box center [581, 174] width 585 height 37
type input "r"
type input "Radon Report"
click at [334, 218] on input "file" at bounding box center [417, 217] width 257 height 18
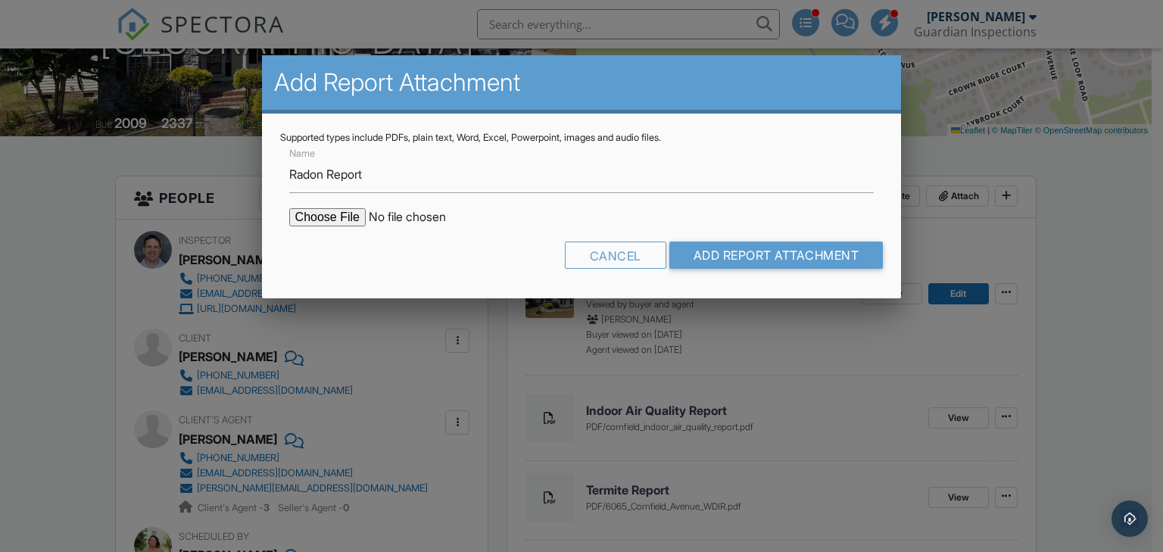
click at [1065, 173] on div at bounding box center [581, 269] width 1163 height 690
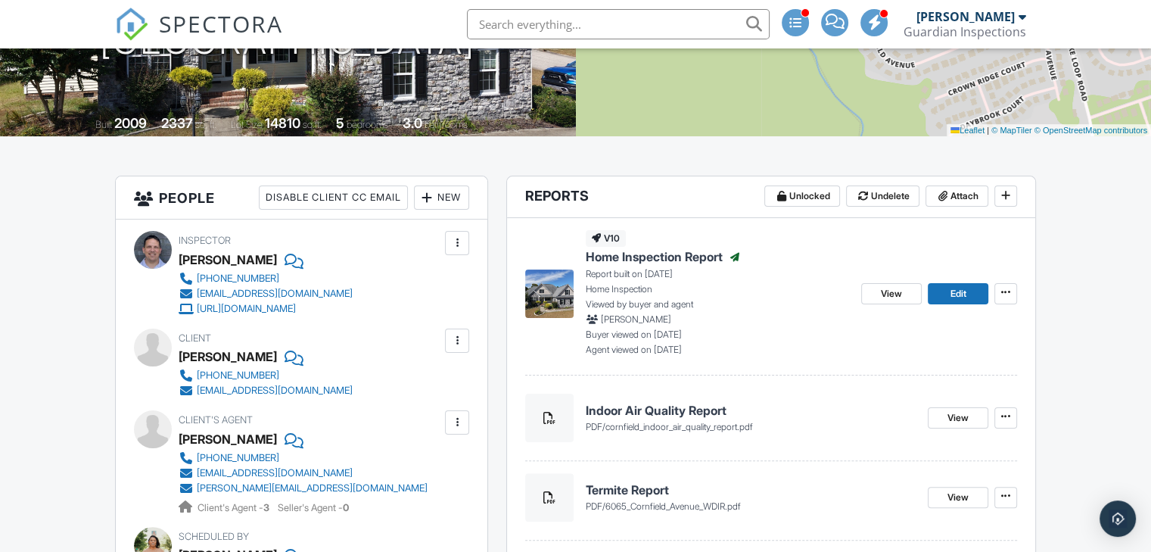
click at [631, 28] on input "text" at bounding box center [618, 24] width 303 height 30
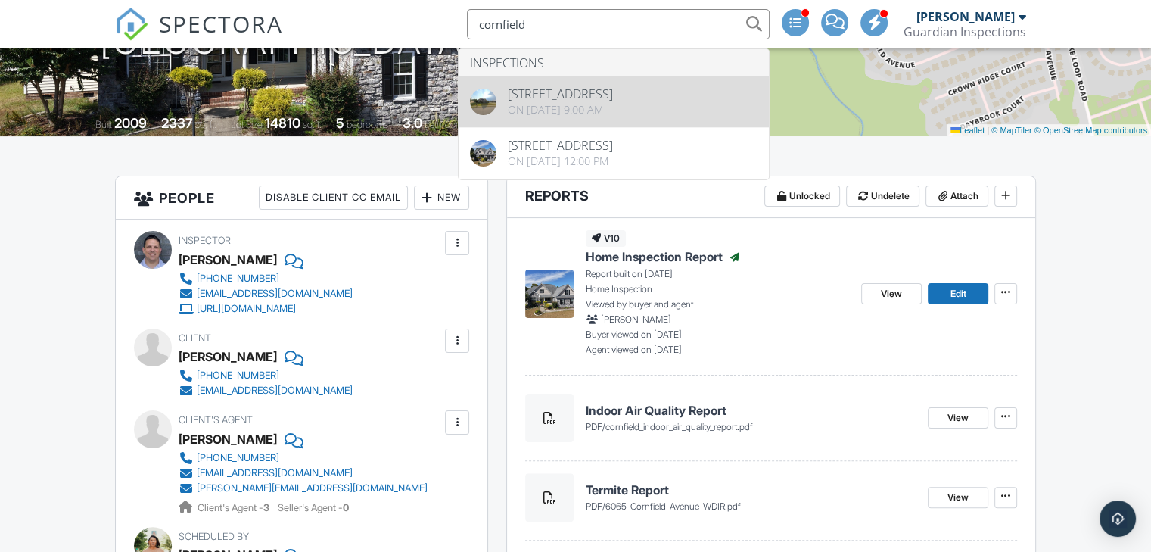
type input "cornfield"
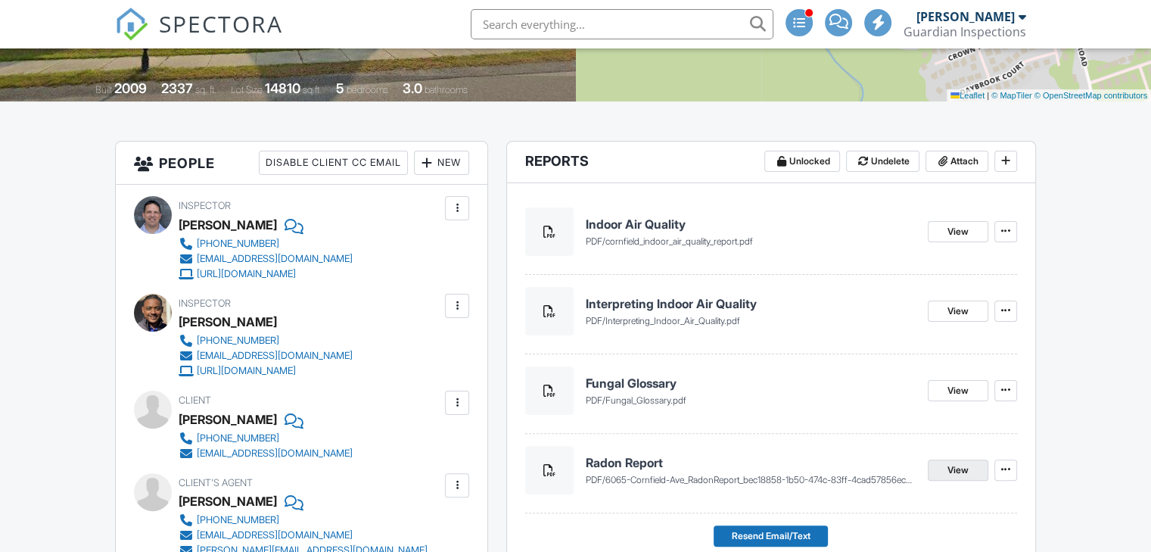
scroll to position [378, 0]
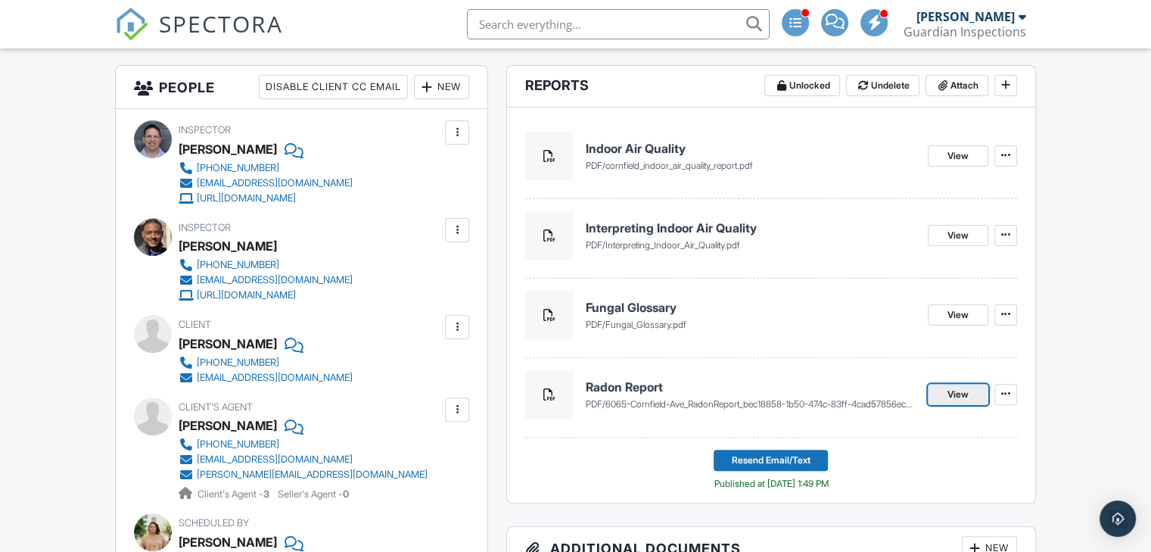
click at [967, 391] on span "View" at bounding box center [958, 394] width 21 height 15
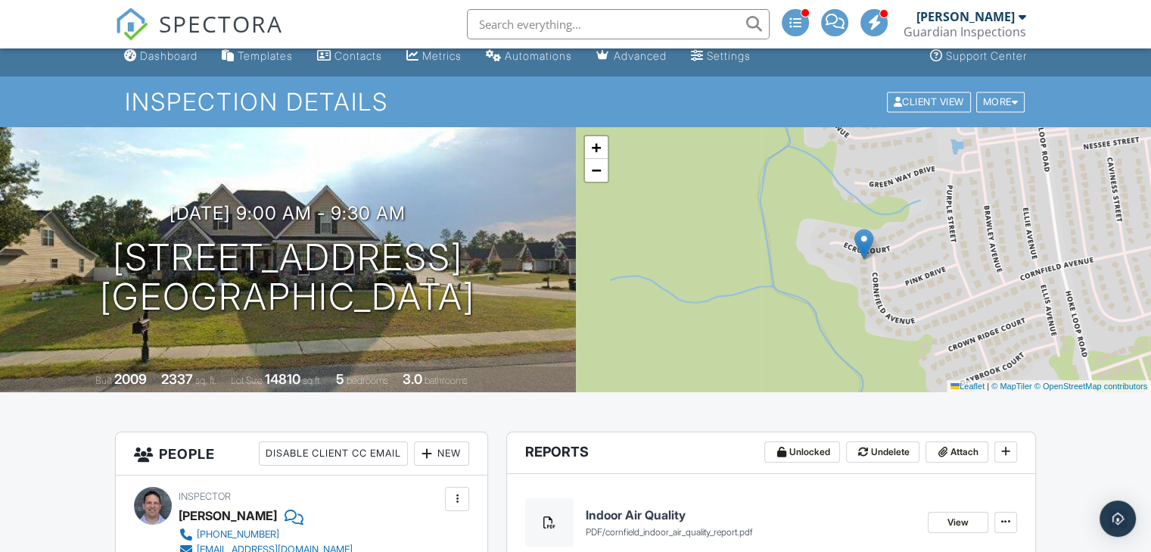
scroll to position [0, 0]
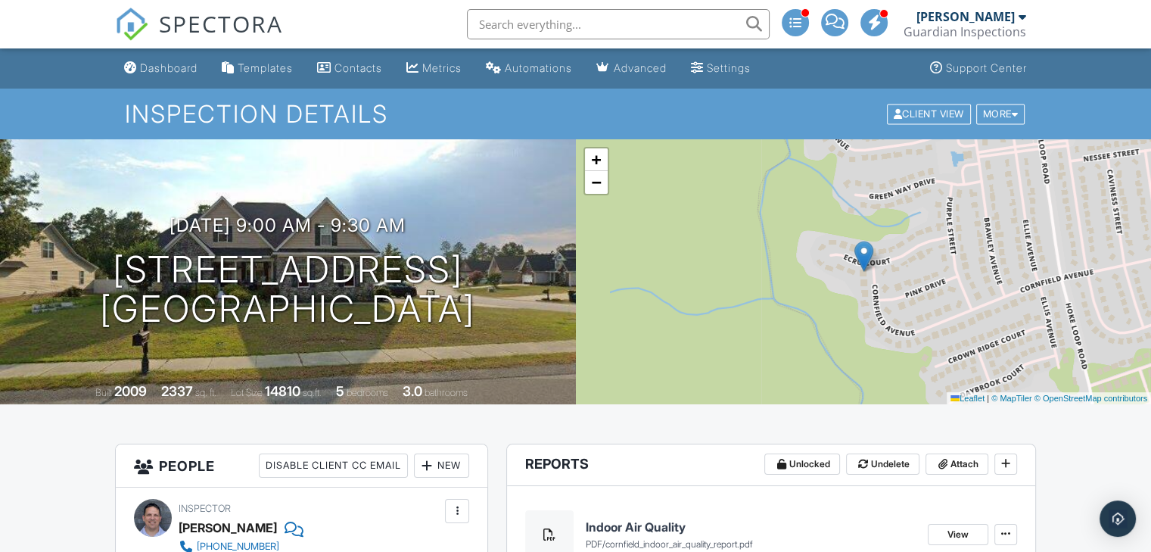
click at [509, 14] on input "text" at bounding box center [618, 24] width 303 height 30
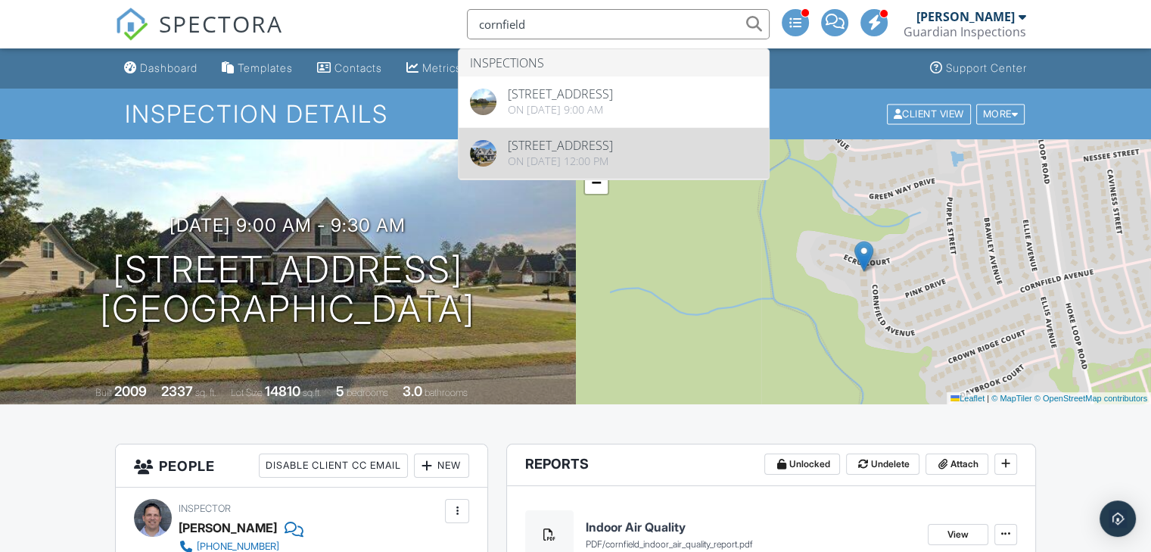
type input "cornfield"
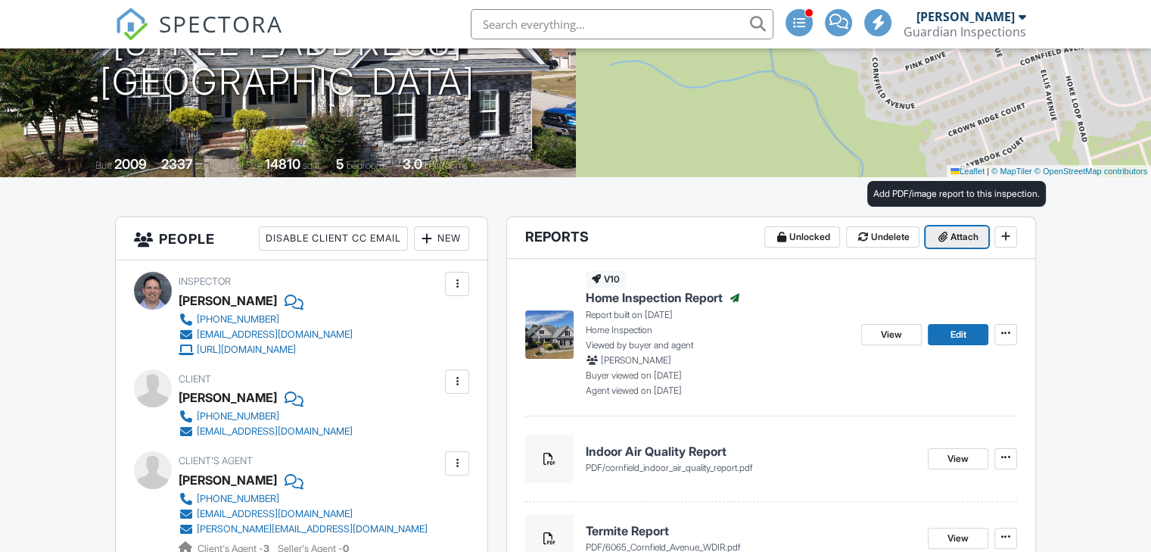
click at [958, 237] on span "Attach" at bounding box center [965, 236] width 28 height 15
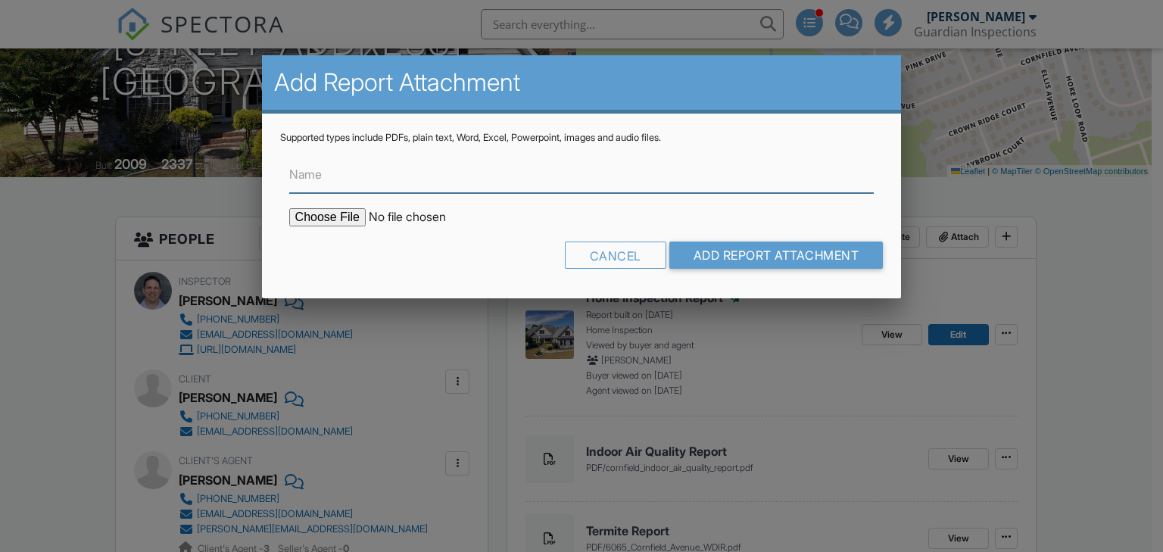
click at [448, 182] on input "Name" at bounding box center [581, 174] width 585 height 37
type input "Radon Report"
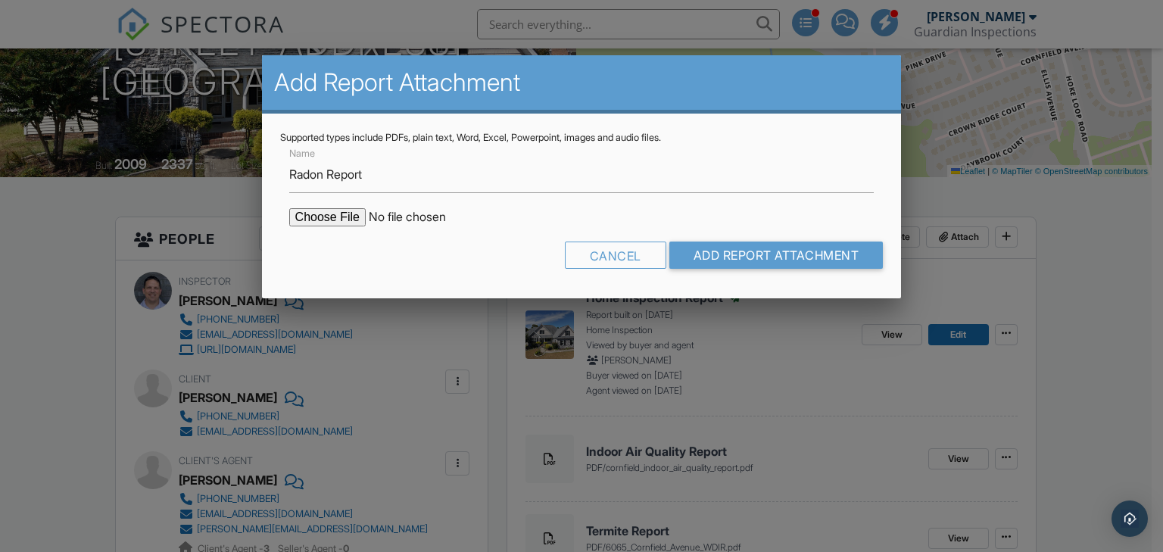
click at [332, 213] on input "file" at bounding box center [417, 217] width 257 height 18
type input "C:\fakepath\6065-Cornfield-Ave_RadonReport_bec18858-1b50-474c-83ff-4cad57856ec8…"
click at [728, 255] on input "Add Report Attachment" at bounding box center [776, 254] width 214 height 27
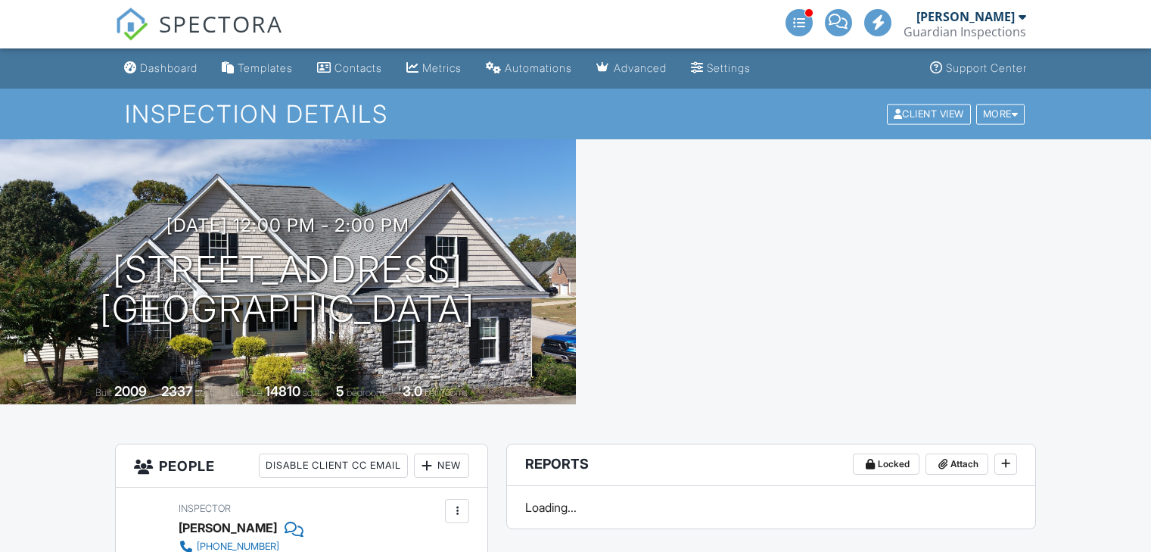
click at [152, 69] on div "Dashboard" at bounding box center [169, 67] width 58 height 13
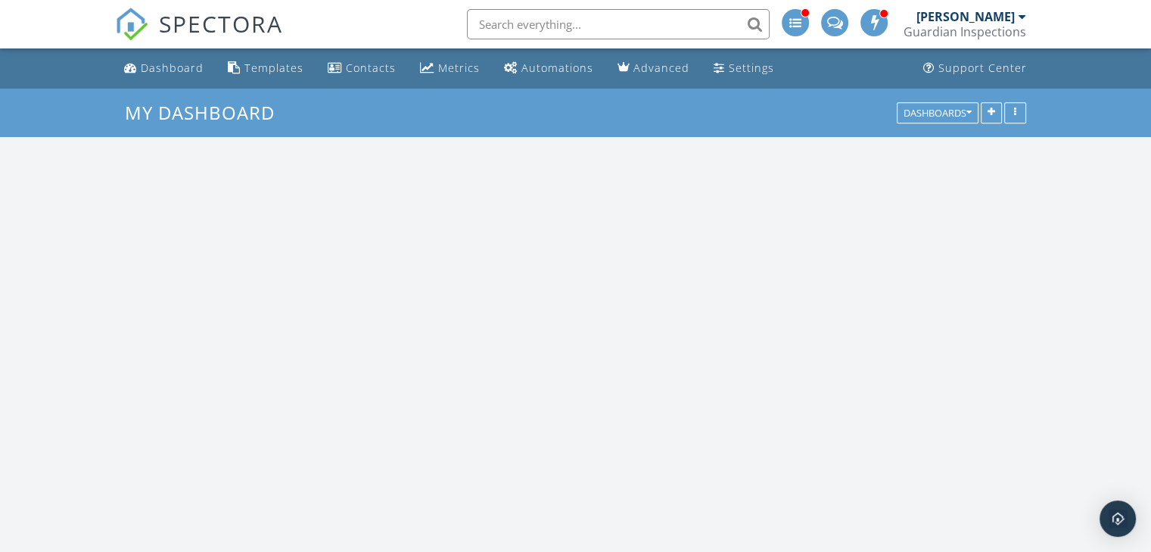
scroll to position [1400, 1174]
